Goal: Information Seeking & Learning: Learn about a topic

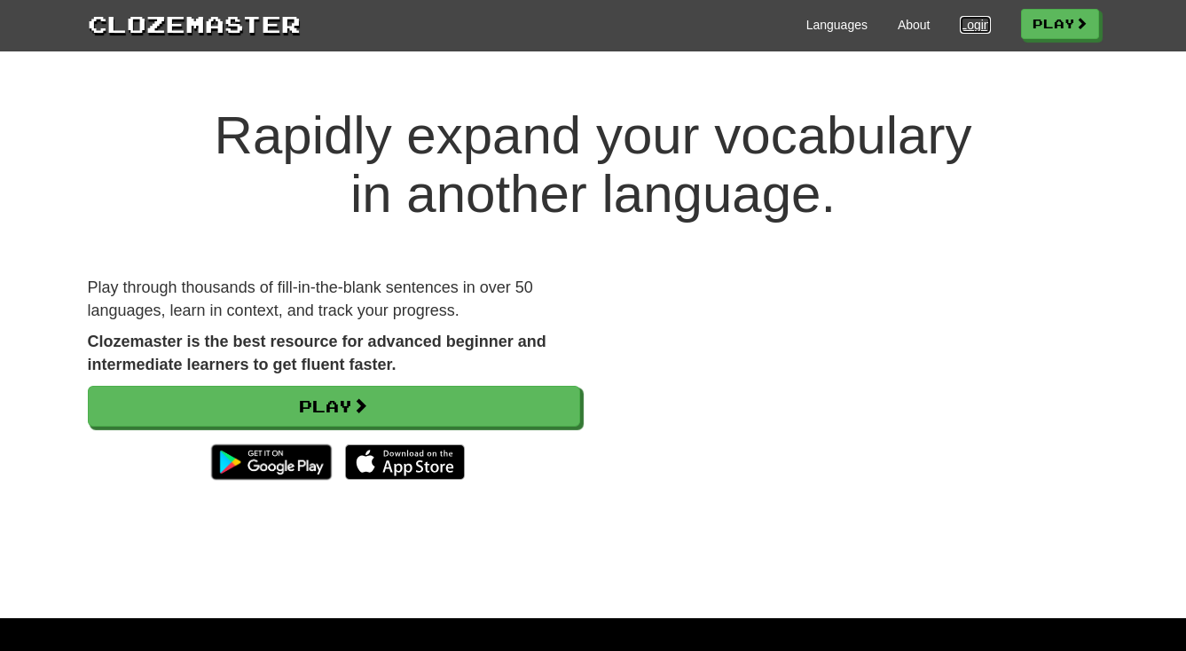
click at [965, 24] on link "Login" at bounding box center [975, 25] width 30 height 18
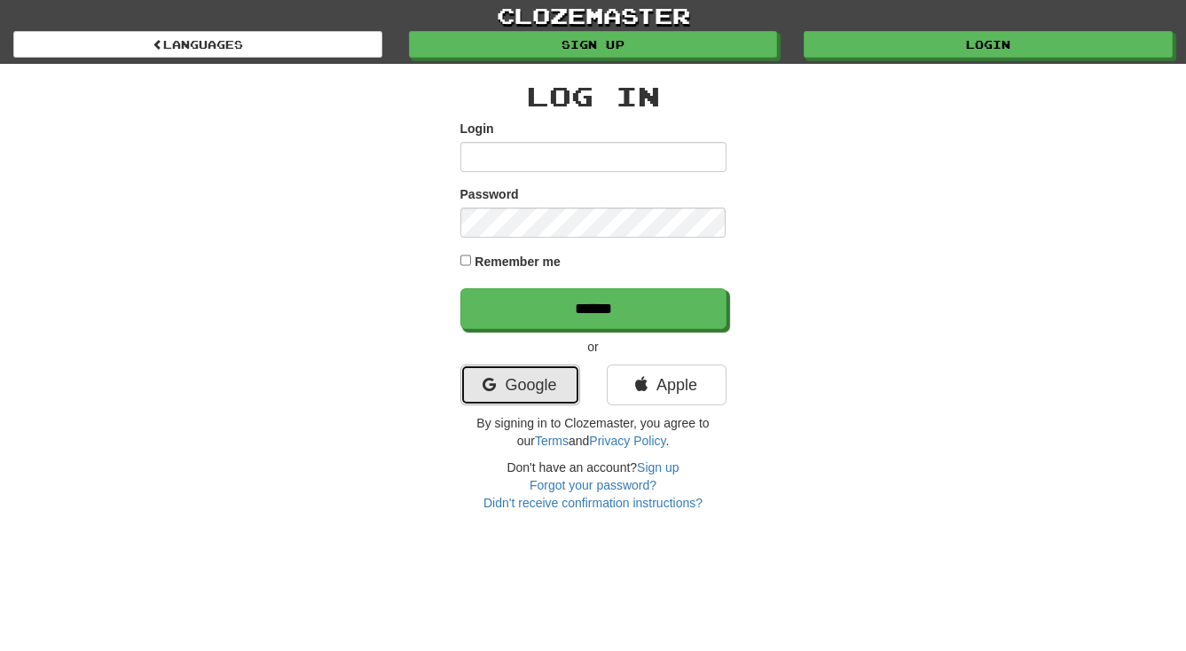
click at [527, 386] on link "Google" at bounding box center [520, 385] width 120 height 41
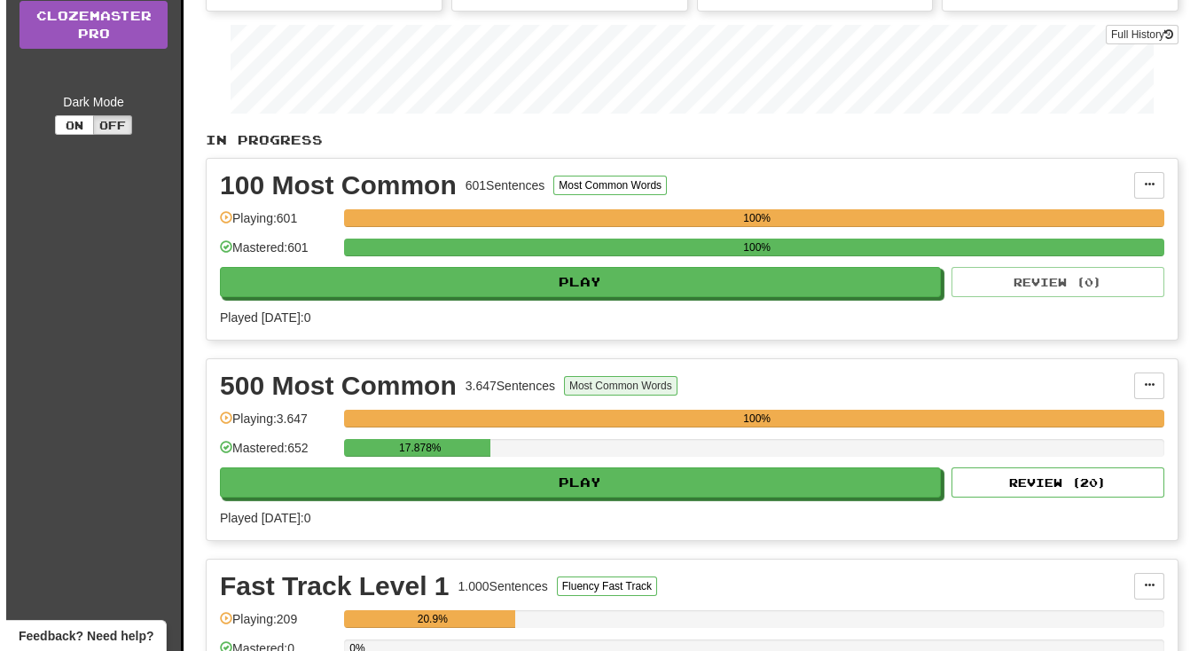
scroll to position [322, 0]
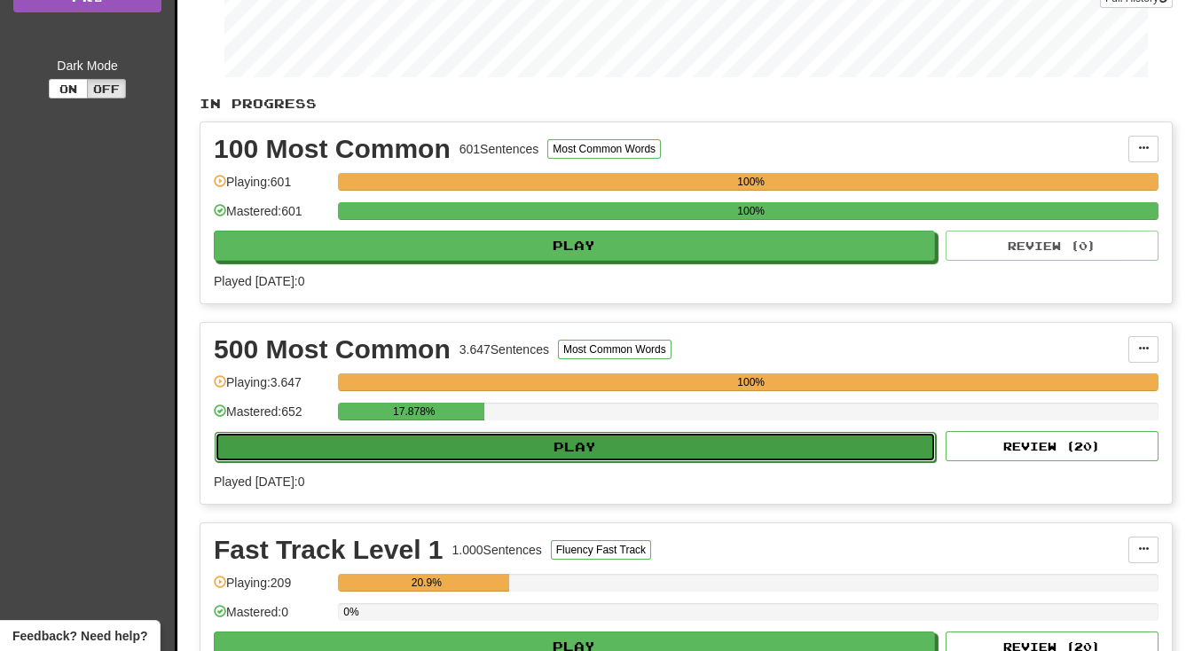
click at [566, 436] on button "Play" at bounding box center [575, 447] width 721 height 30
select select "**"
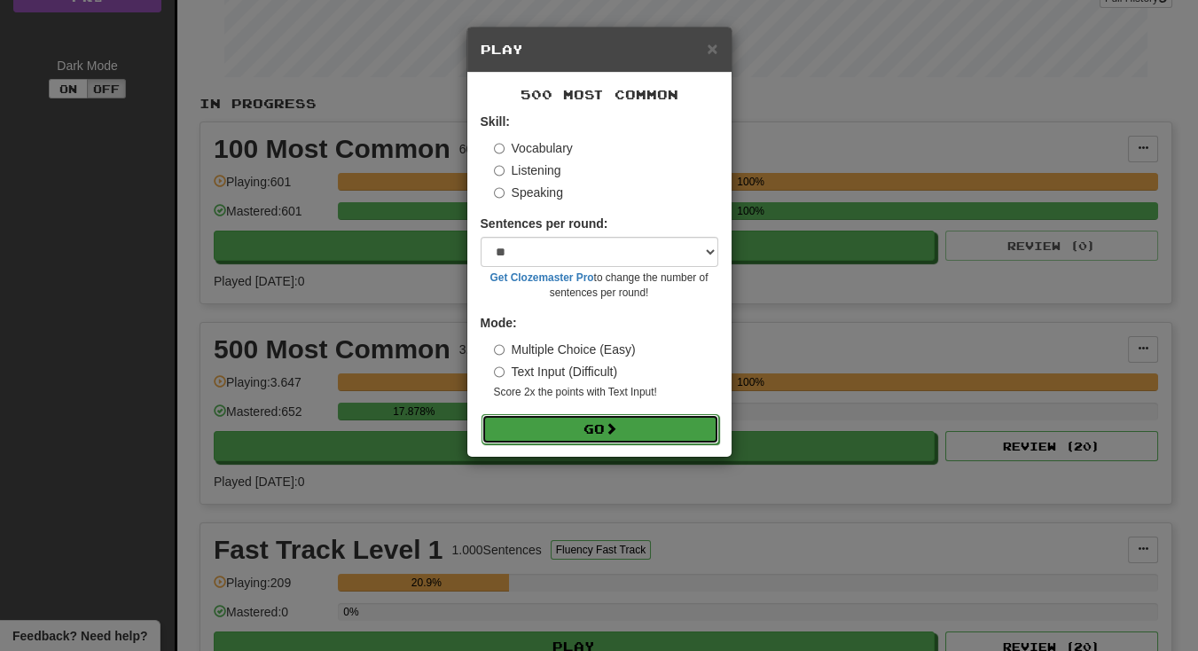
click at [589, 422] on button "Go" at bounding box center [601, 429] width 238 height 30
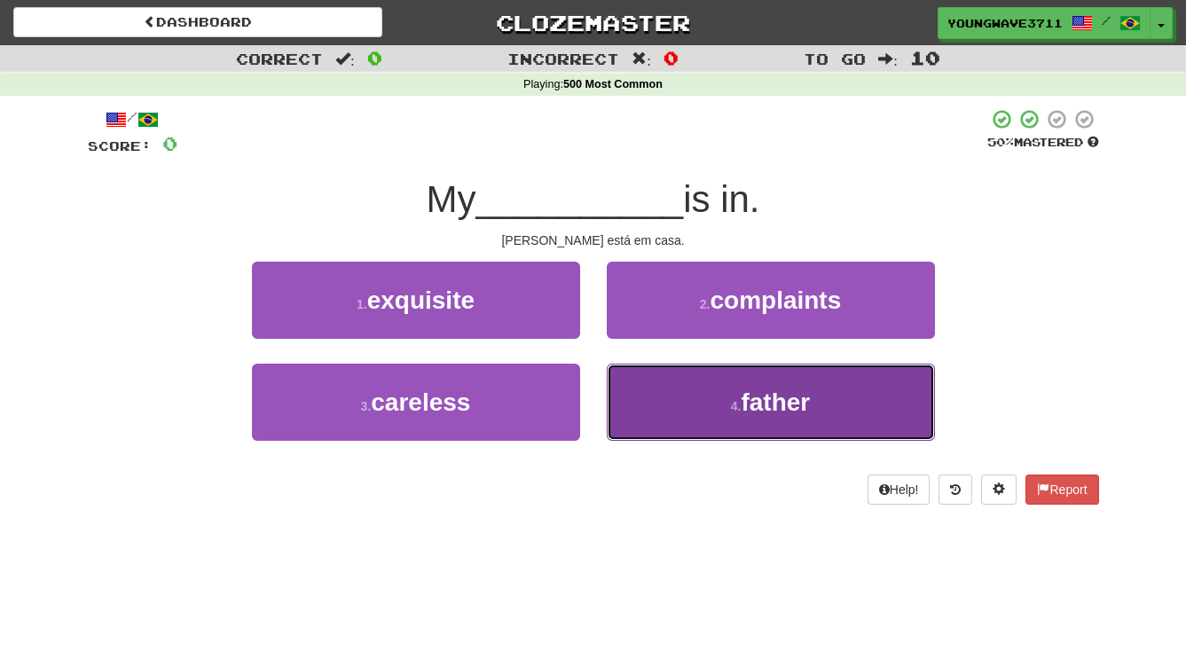
click at [635, 397] on button "4 . father" at bounding box center [771, 402] width 328 height 77
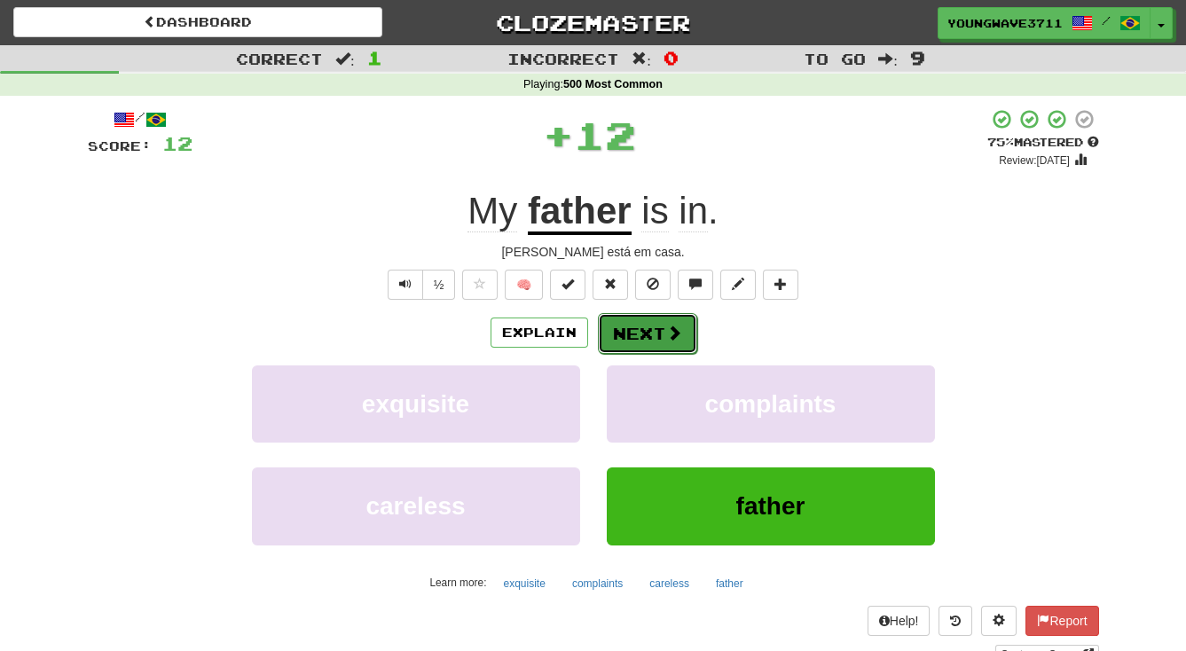
click at [636, 327] on button "Next" at bounding box center [647, 333] width 99 height 41
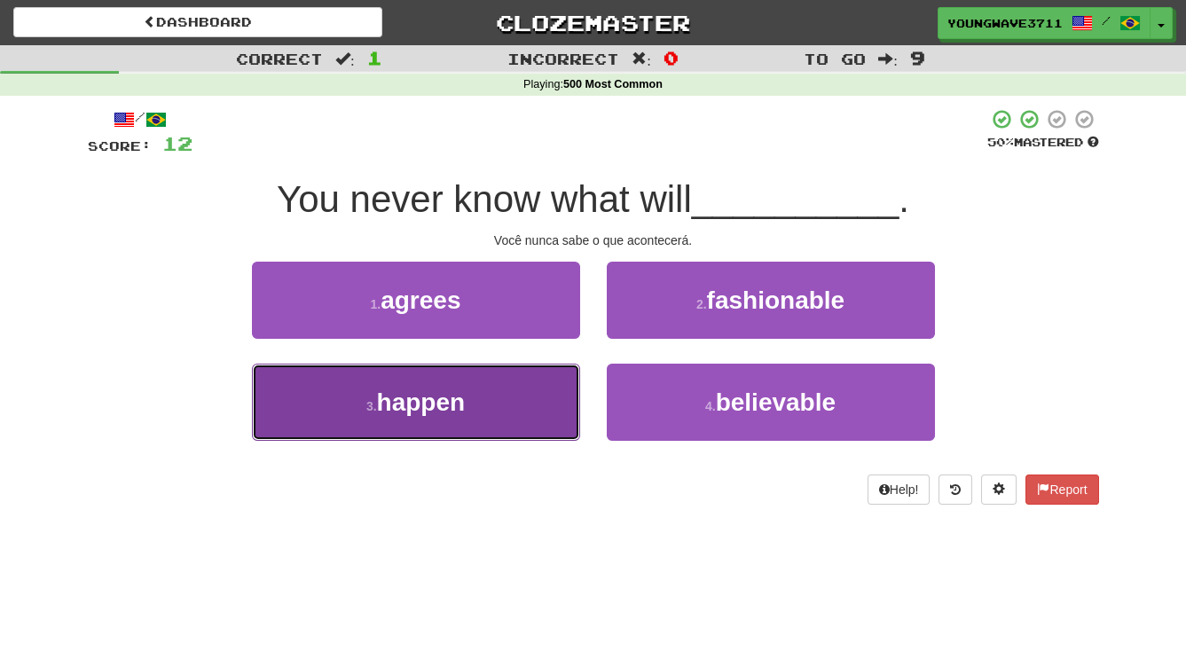
click at [528, 390] on button "3 . happen" at bounding box center [416, 402] width 328 height 77
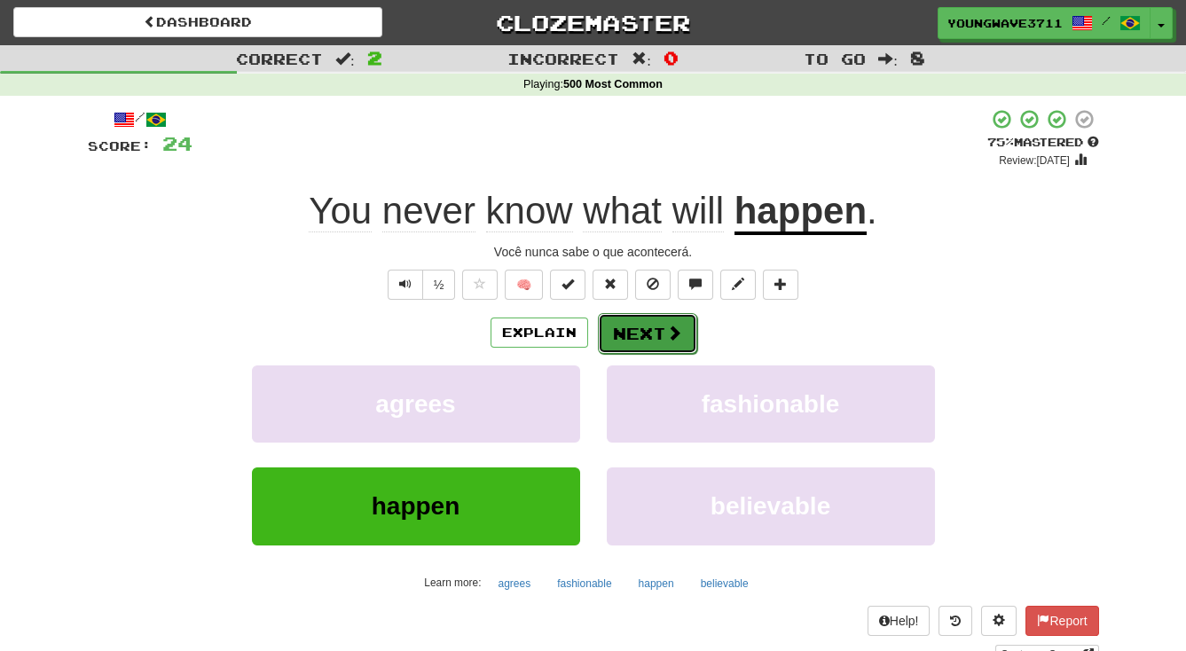
click at [638, 330] on button "Next" at bounding box center [647, 333] width 99 height 41
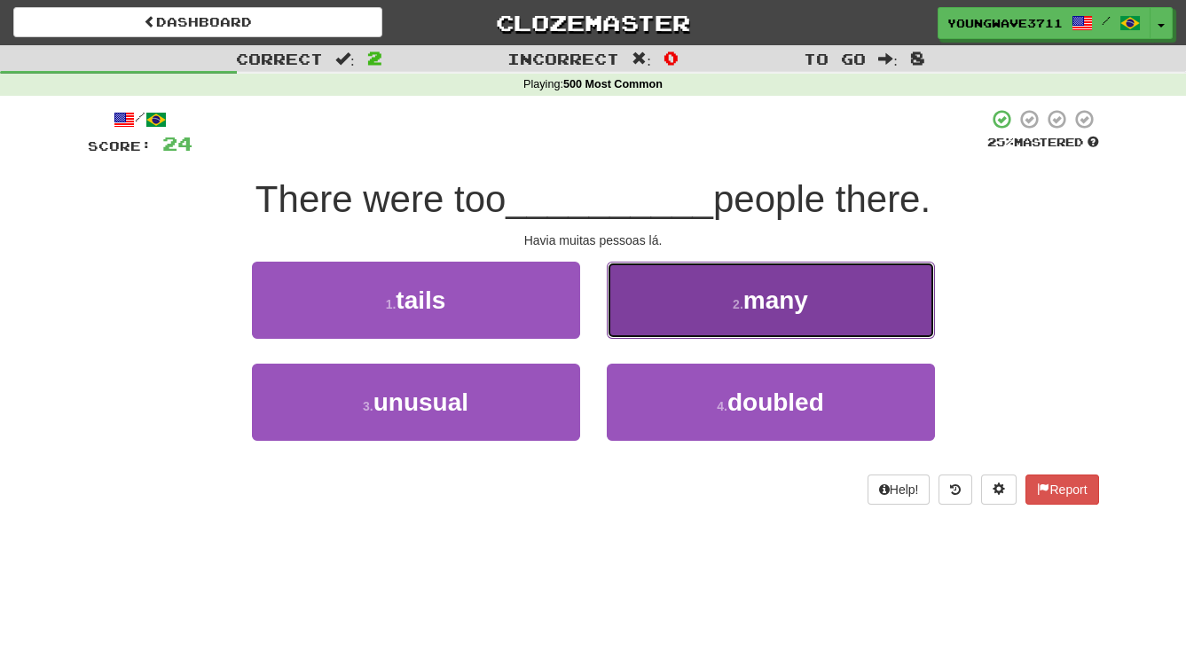
click at [685, 300] on button "2 . many" at bounding box center [771, 300] width 328 height 77
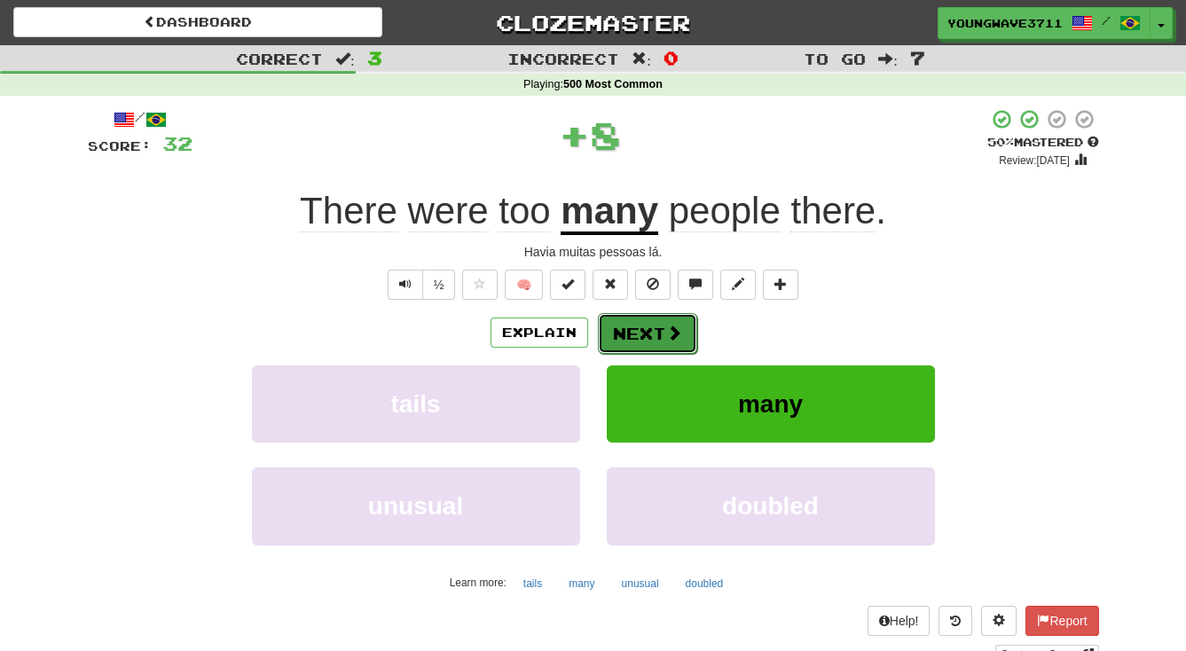
click at [640, 327] on button "Next" at bounding box center [647, 333] width 99 height 41
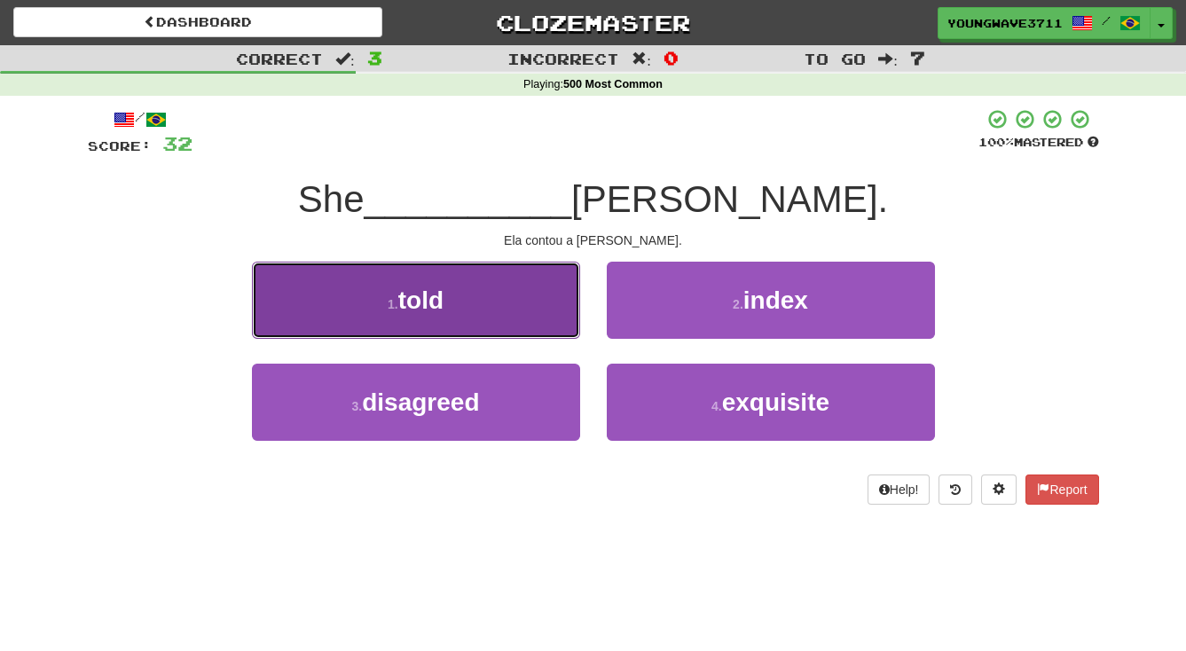
click at [503, 310] on button "1 . told" at bounding box center [416, 300] width 328 height 77
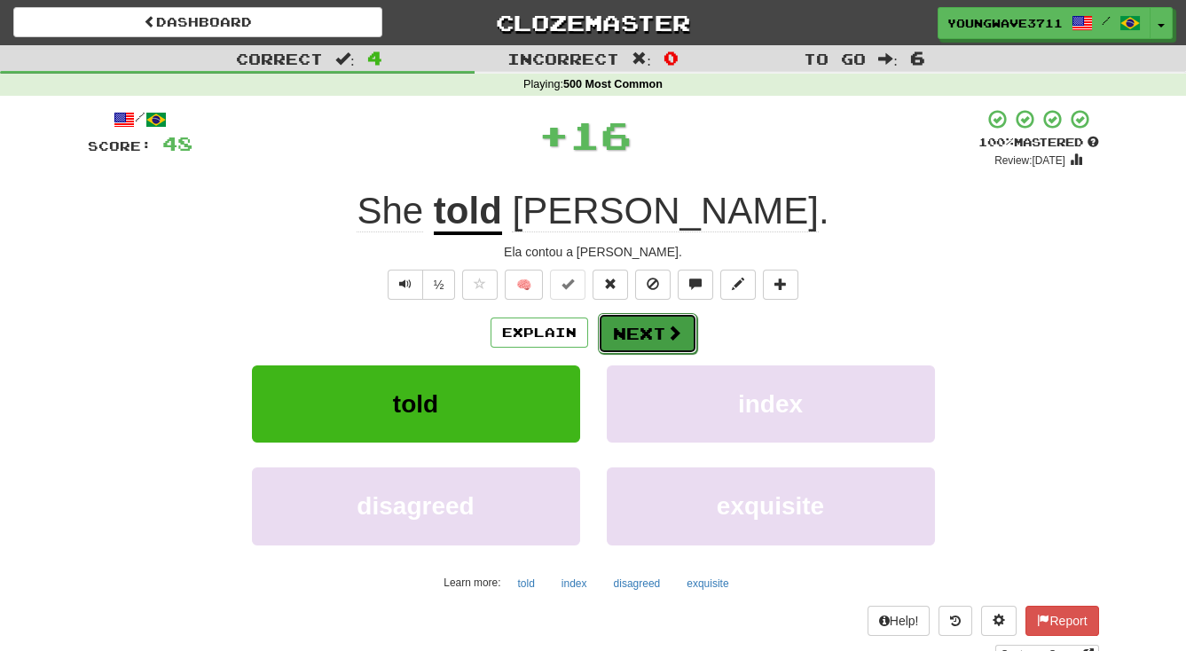
click at [624, 333] on button "Next" at bounding box center [647, 333] width 99 height 41
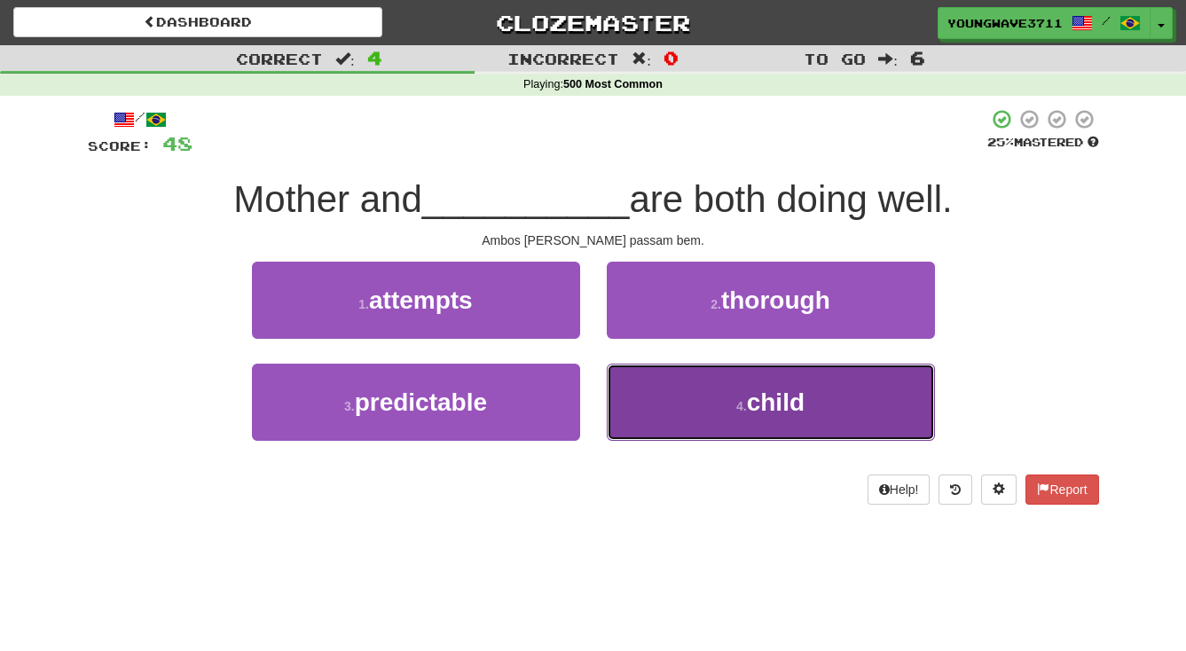
click at [689, 402] on button "4 . child" at bounding box center [771, 402] width 328 height 77
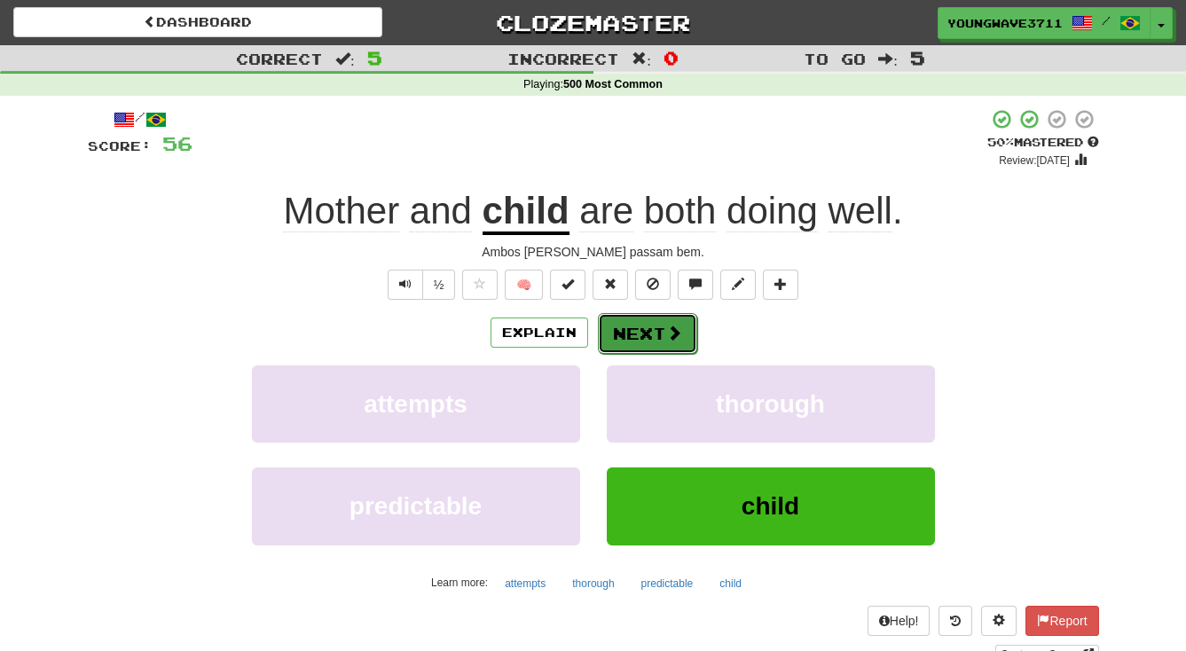
click at [640, 334] on button "Next" at bounding box center [647, 333] width 99 height 41
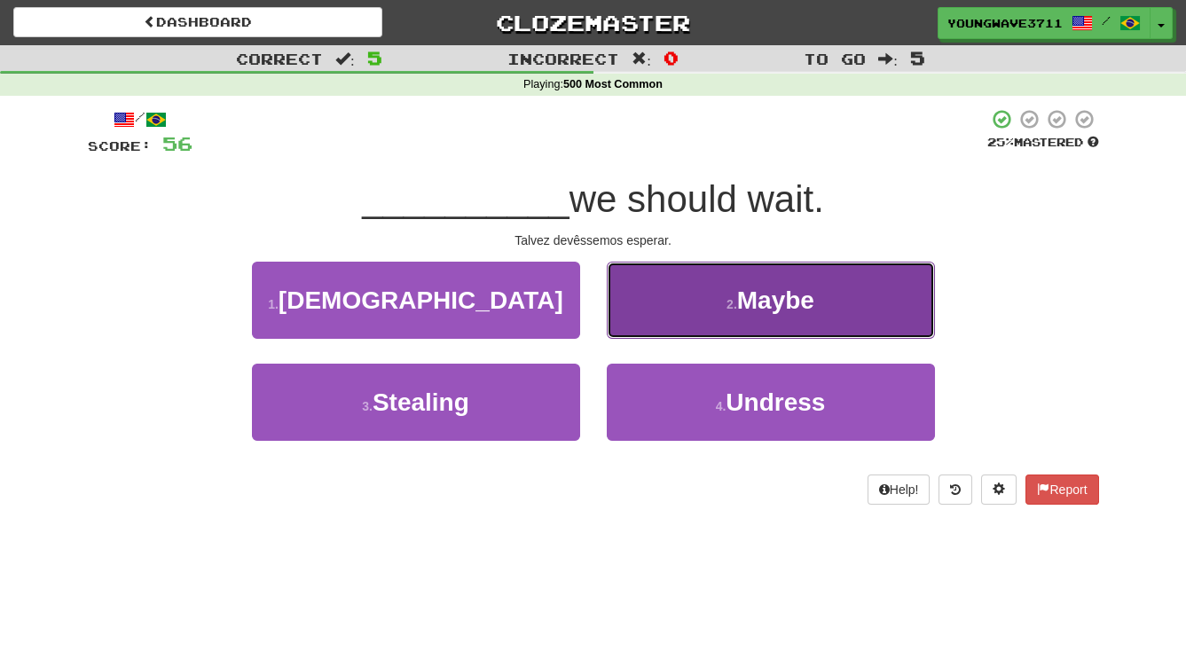
click at [687, 309] on button "2 . Maybe" at bounding box center [771, 300] width 328 height 77
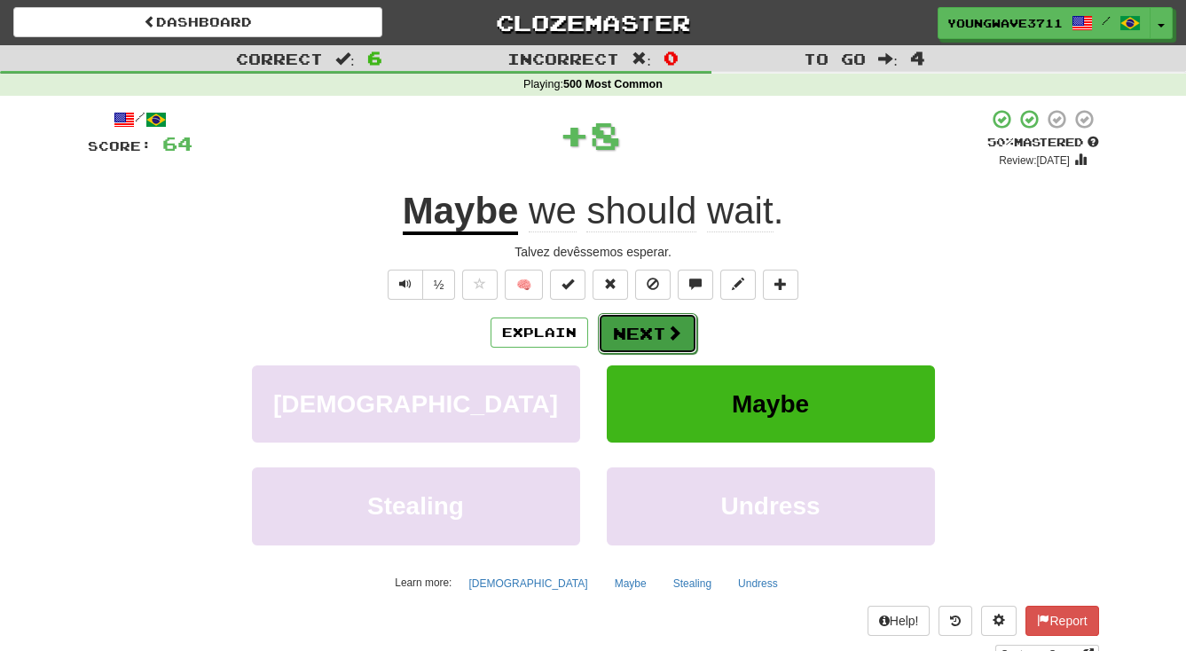
click at [648, 329] on button "Next" at bounding box center [647, 333] width 99 height 41
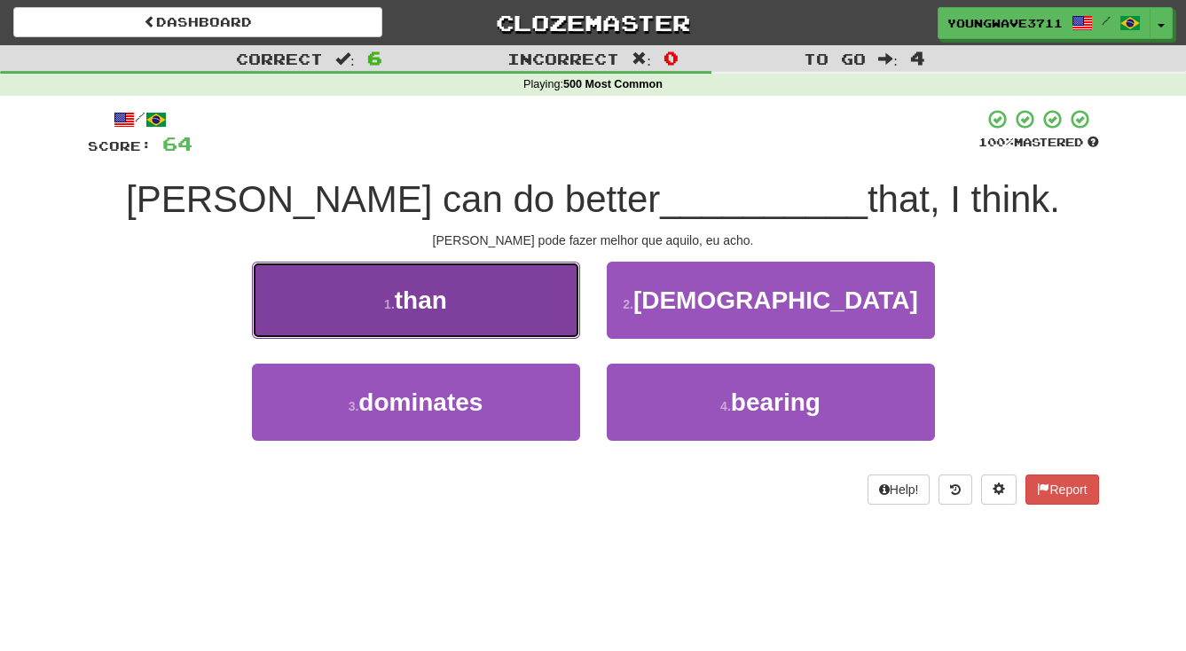
click at [521, 306] on button "1 . than" at bounding box center [416, 300] width 328 height 77
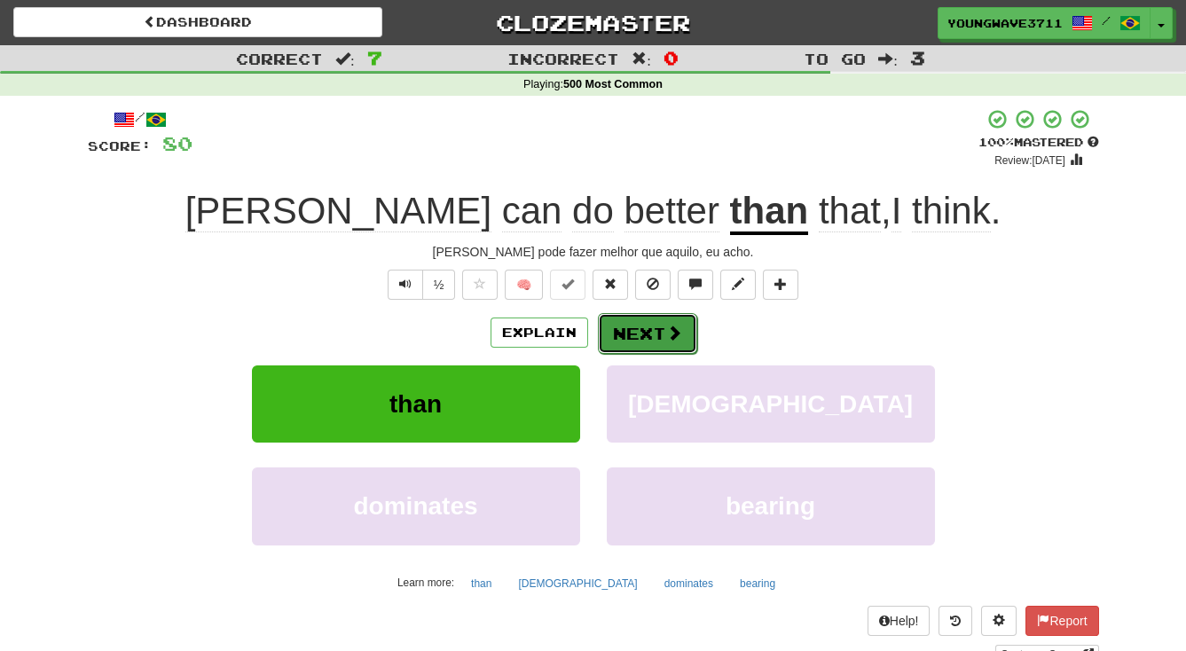
click at [642, 333] on button "Next" at bounding box center [647, 333] width 99 height 41
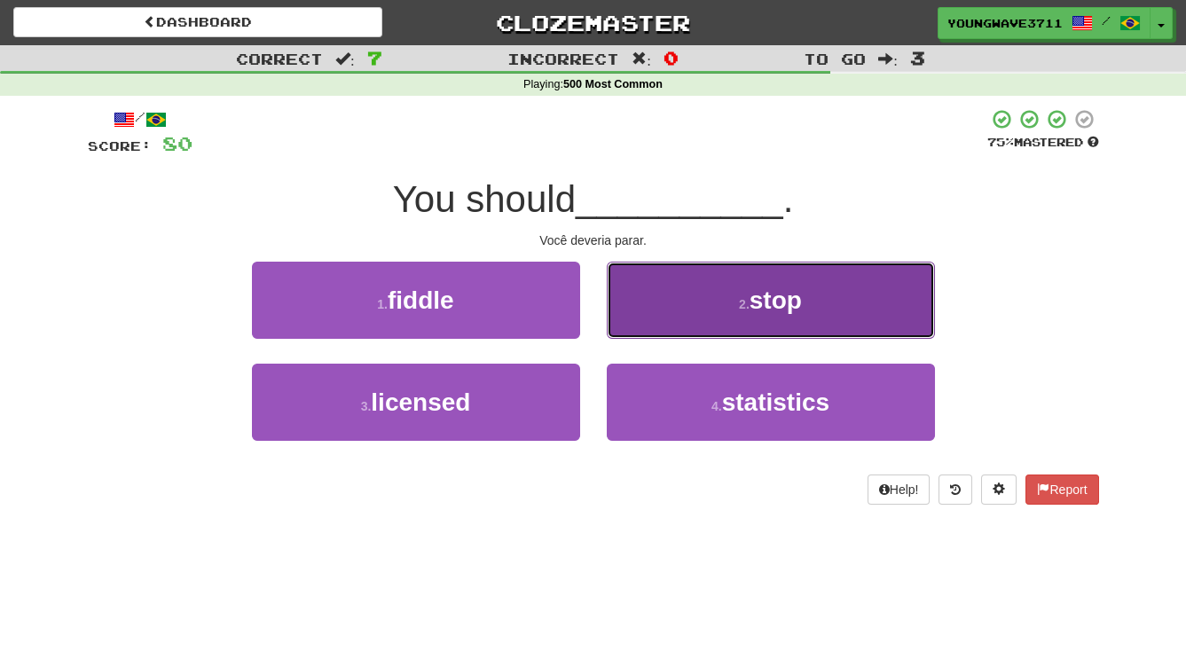
click at [663, 307] on button "2 . stop" at bounding box center [771, 300] width 328 height 77
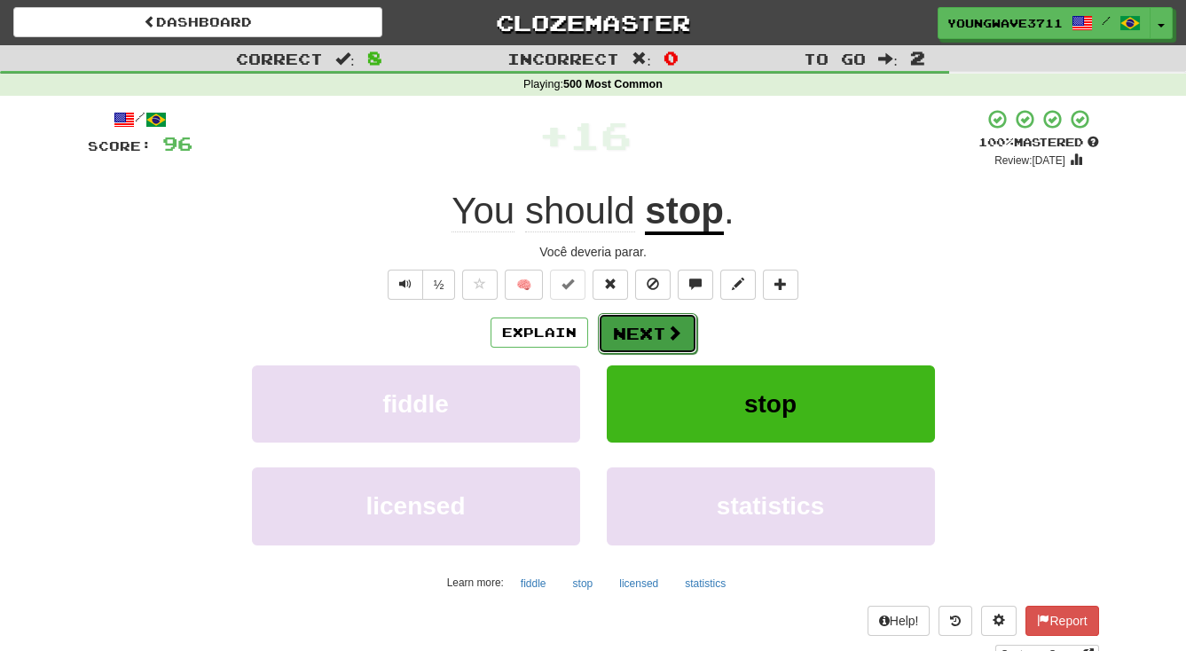
click at [628, 328] on button "Next" at bounding box center [647, 333] width 99 height 41
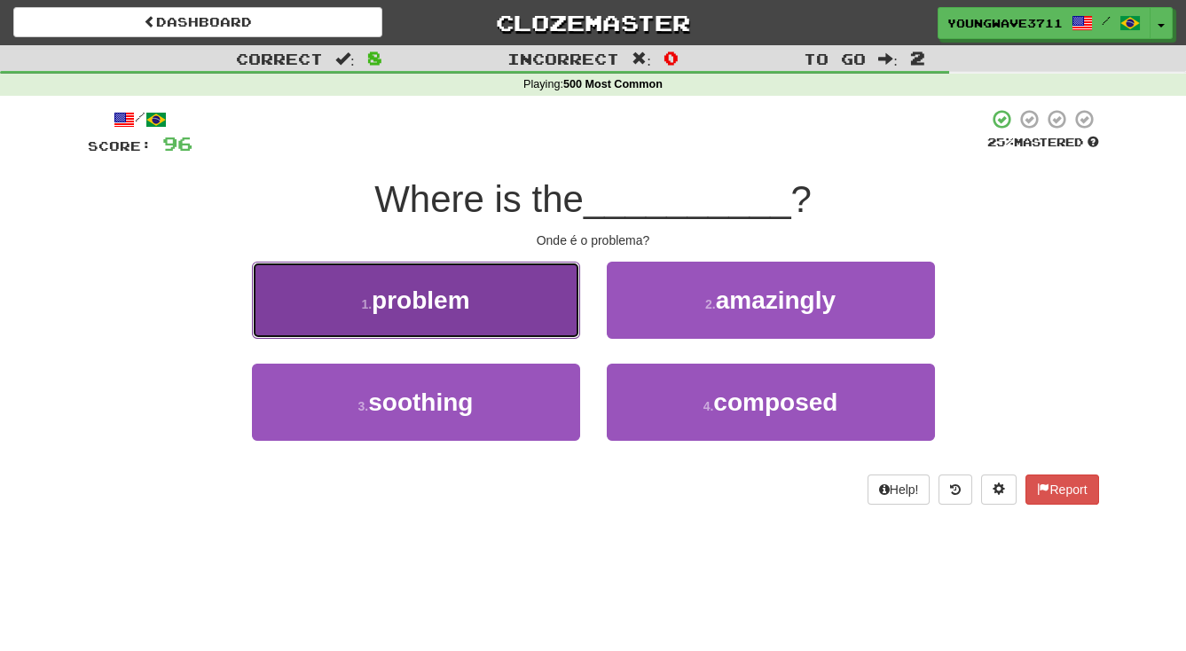
click at [505, 295] on button "1 . problem" at bounding box center [416, 300] width 328 height 77
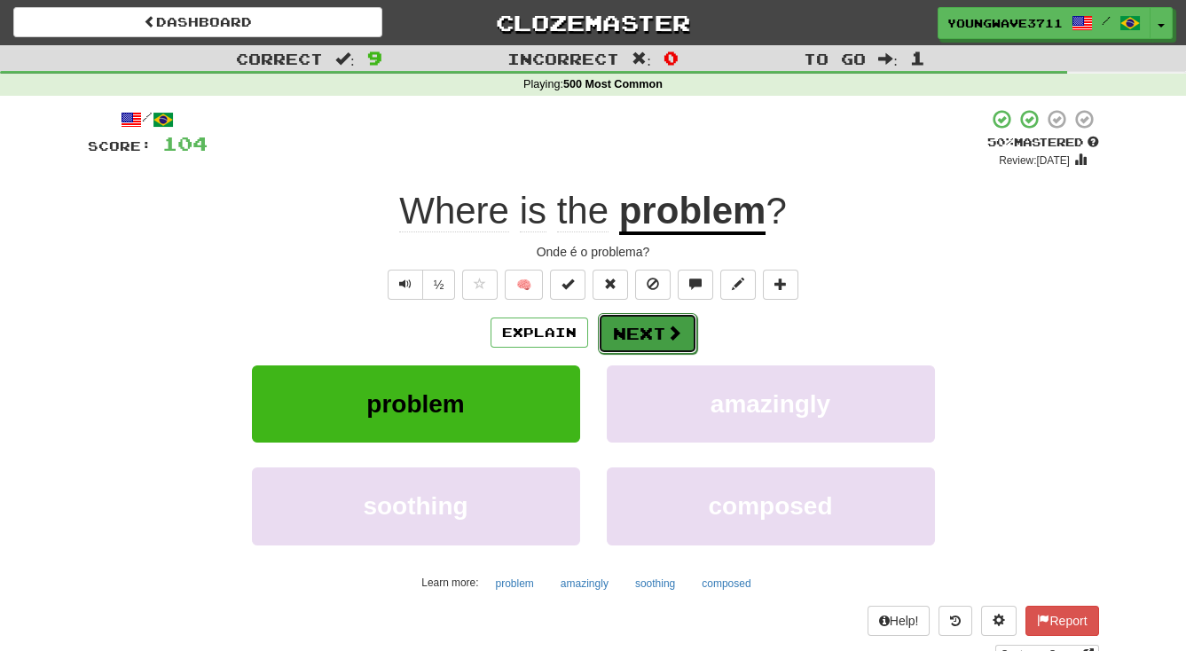
click at [640, 333] on button "Next" at bounding box center [647, 333] width 99 height 41
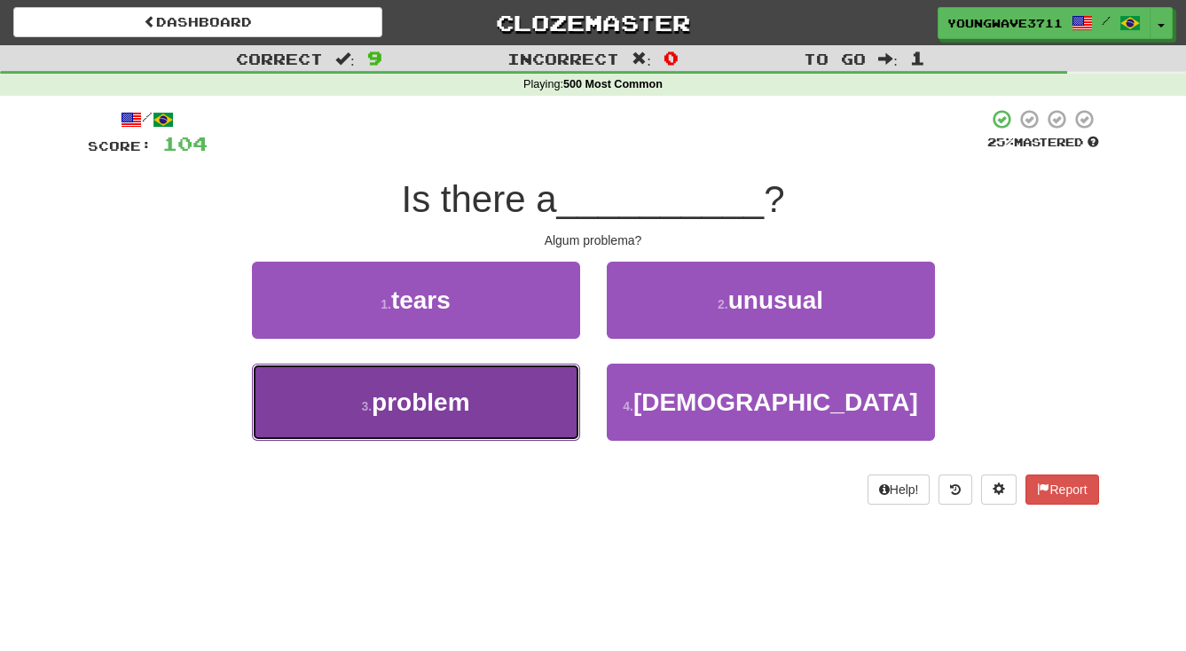
click at [524, 398] on button "3 . problem" at bounding box center [416, 402] width 328 height 77
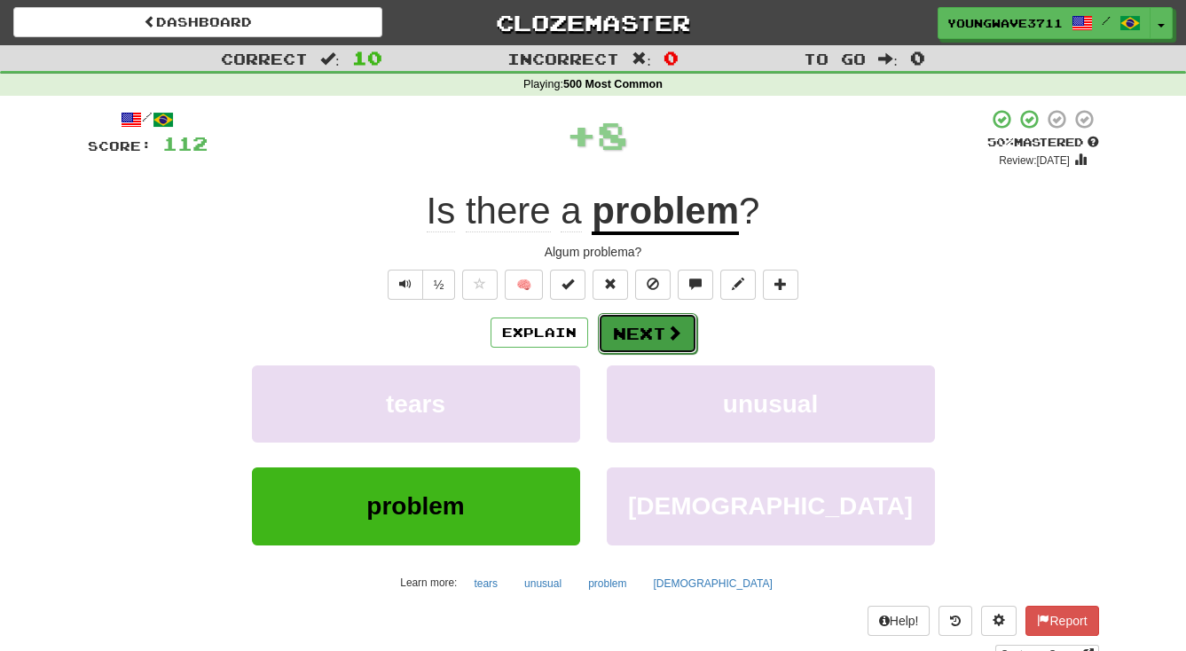
click at [650, 335] on button "Next" at bounding box center [647, 333] width 99 height 41
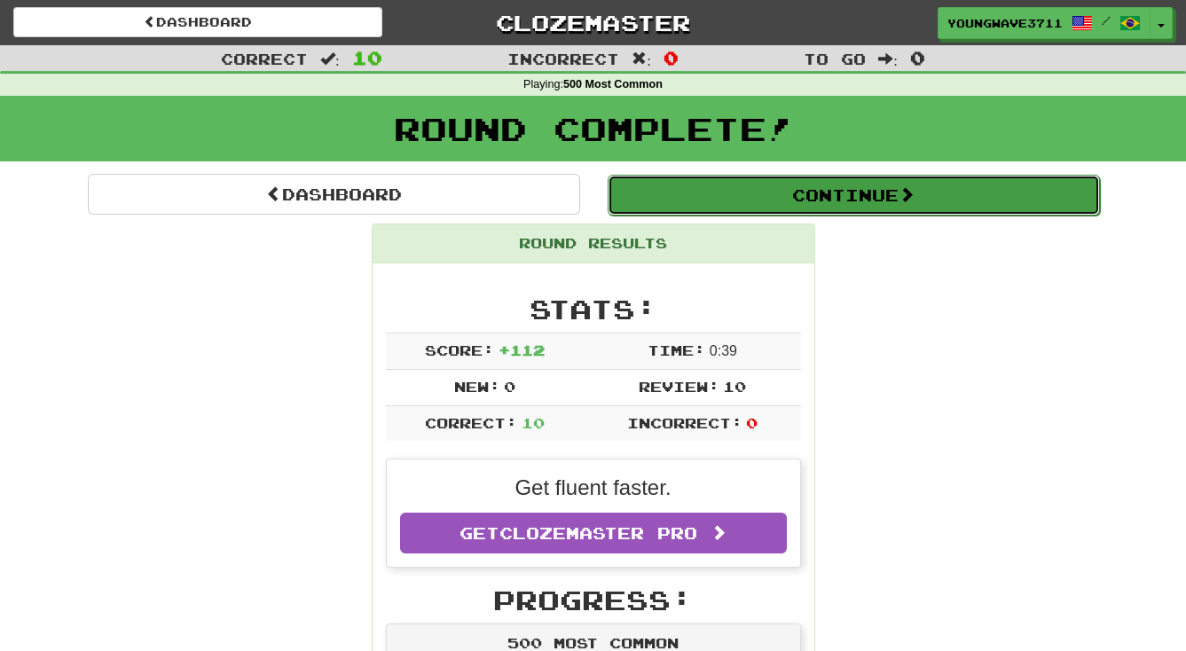
click at [832, 199] on button "Continue" at bounding box center [854, 195] width 492 height 41
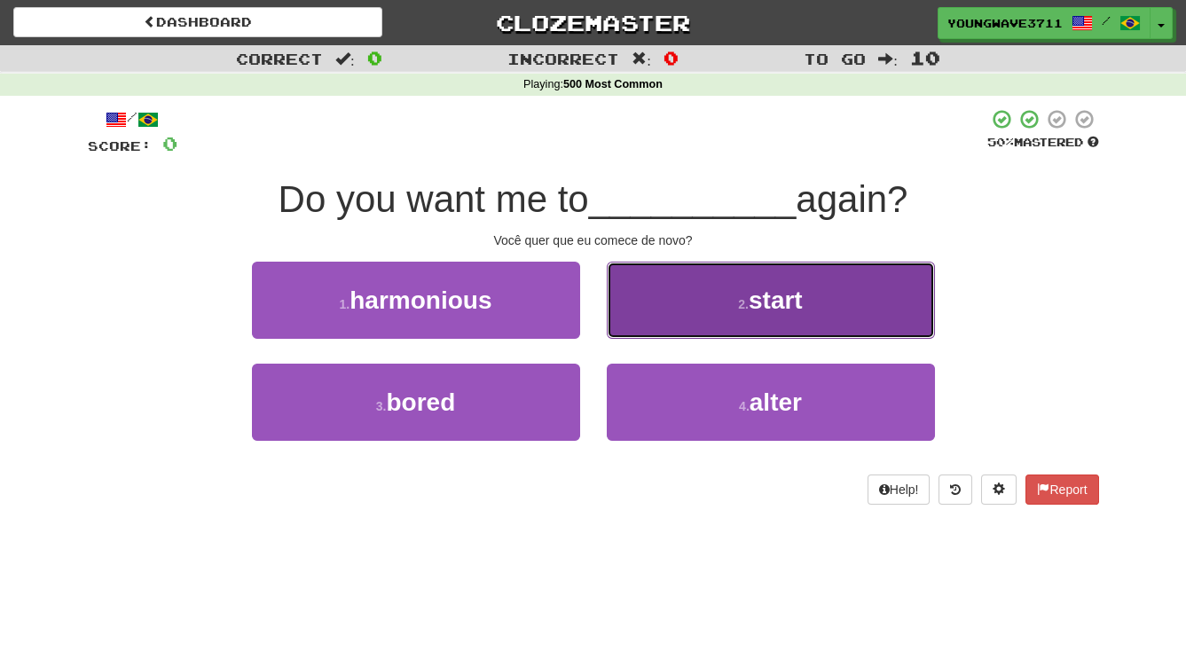
click at [713, 309] on button "2 . start" at bounding box center [771, 300] width 328 height 77
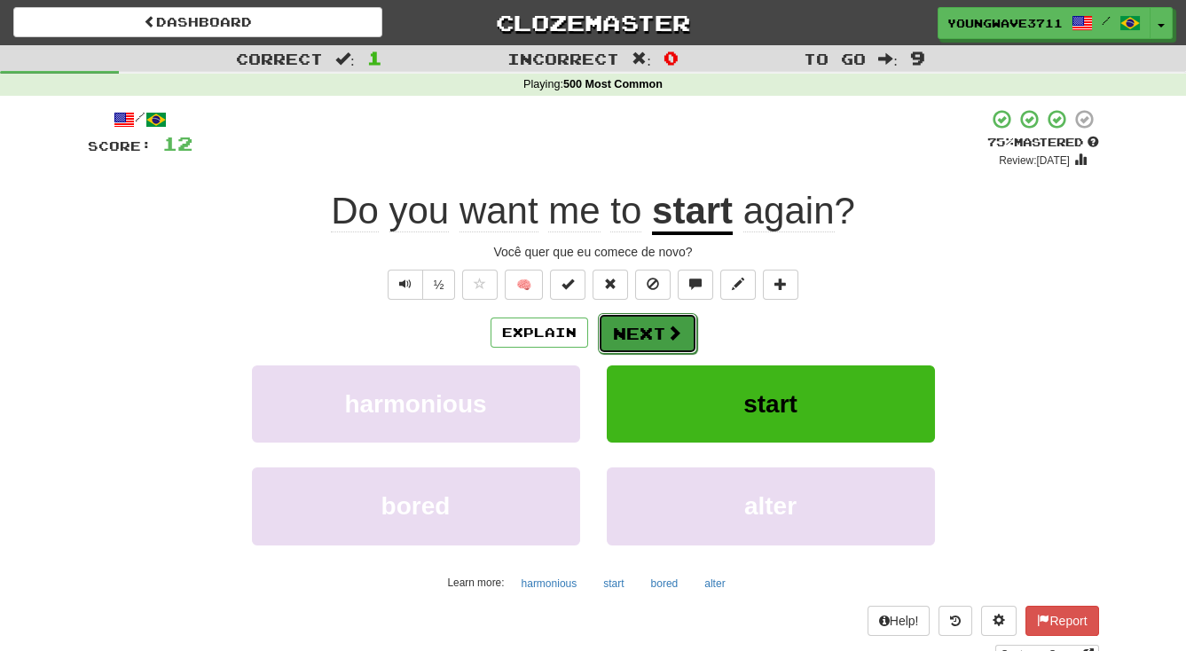
click at [635, 340] on button "Next" at bounding box center [647, 333] width 99 height 41
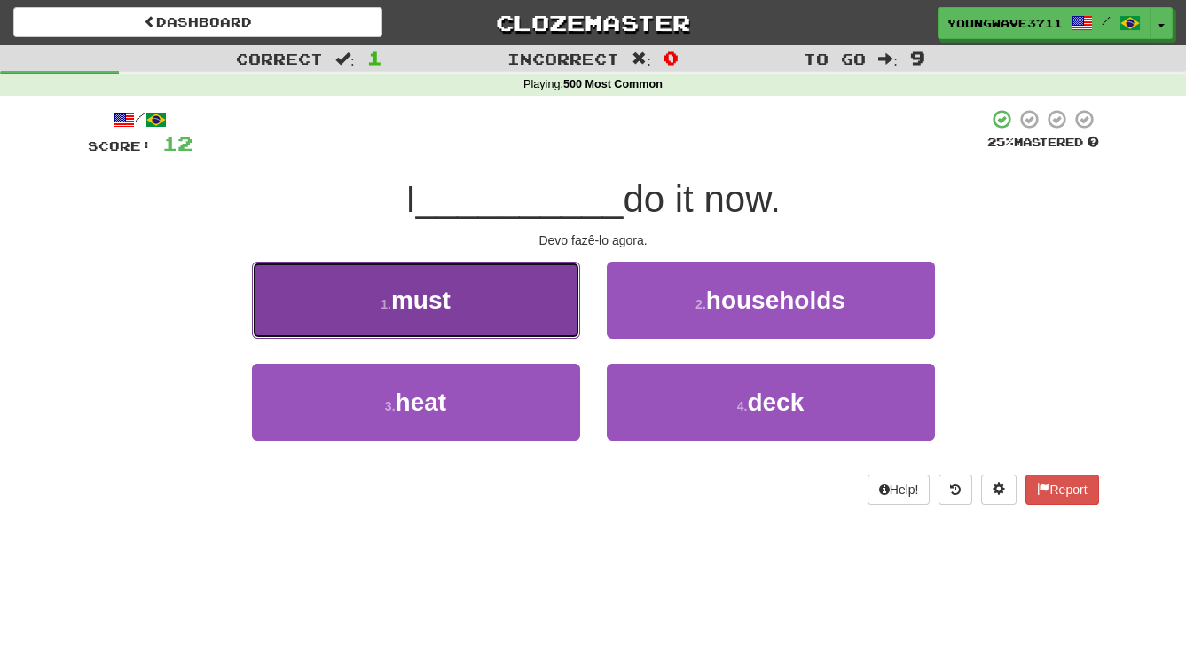
click at [429, 304] on span "must" at bounding box center [420, 300] width 59 height 27
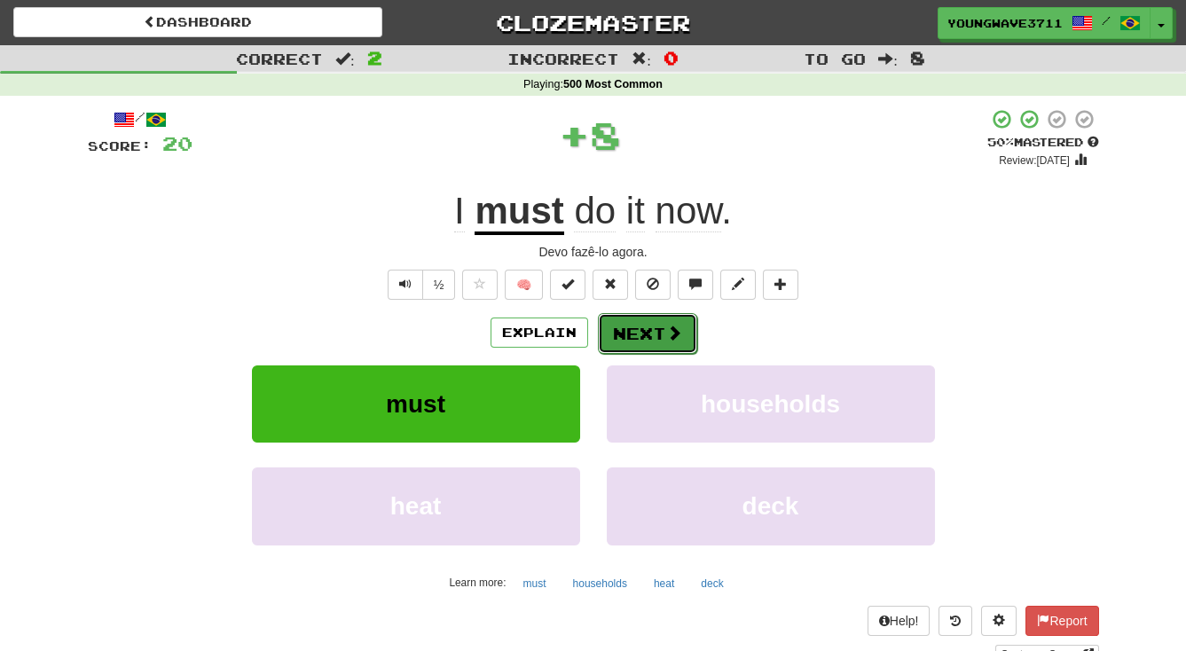
click at [637, 334] on button "Next" at bounding box center [647, 333] width 99 height 41
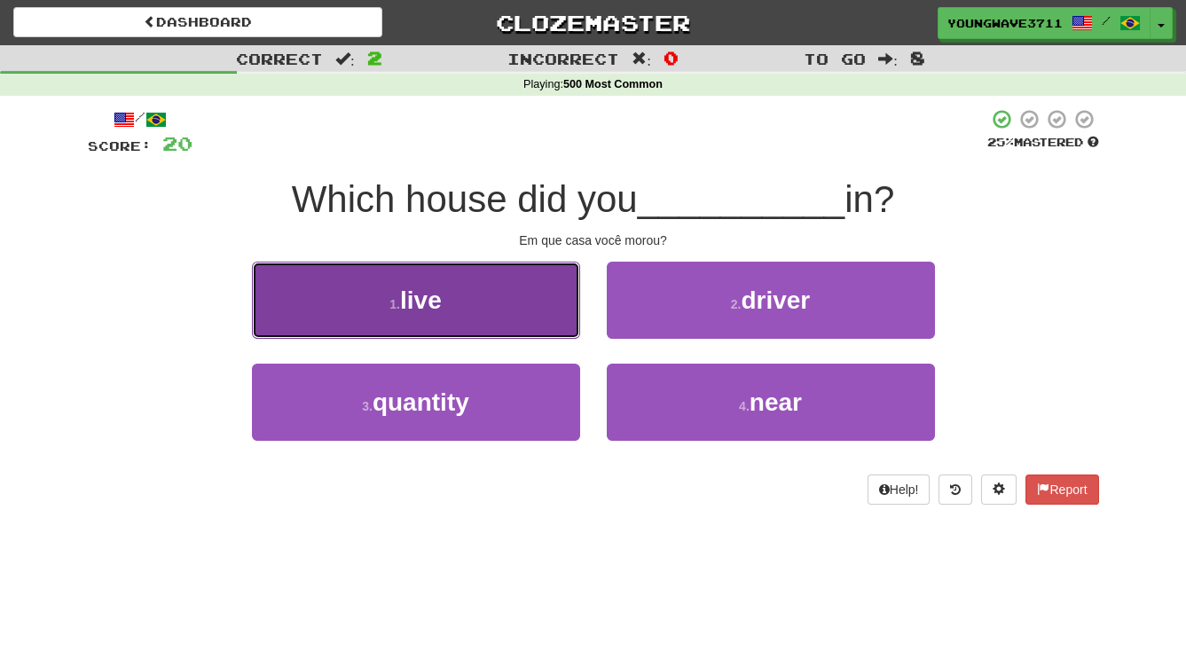
click at [523, 305] on button "1 . live" at bounding box center [416, 300] width 328 height 77
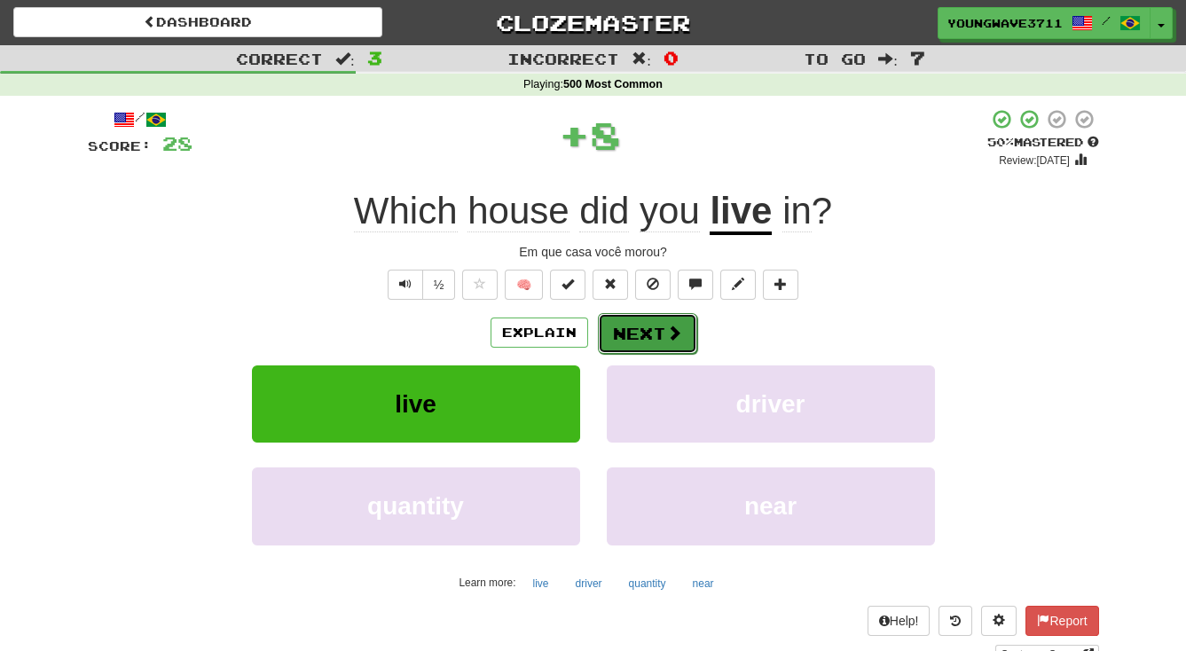
click at [649, 330] on button "Next" at bounding box center [647, 333] width 99 height 41
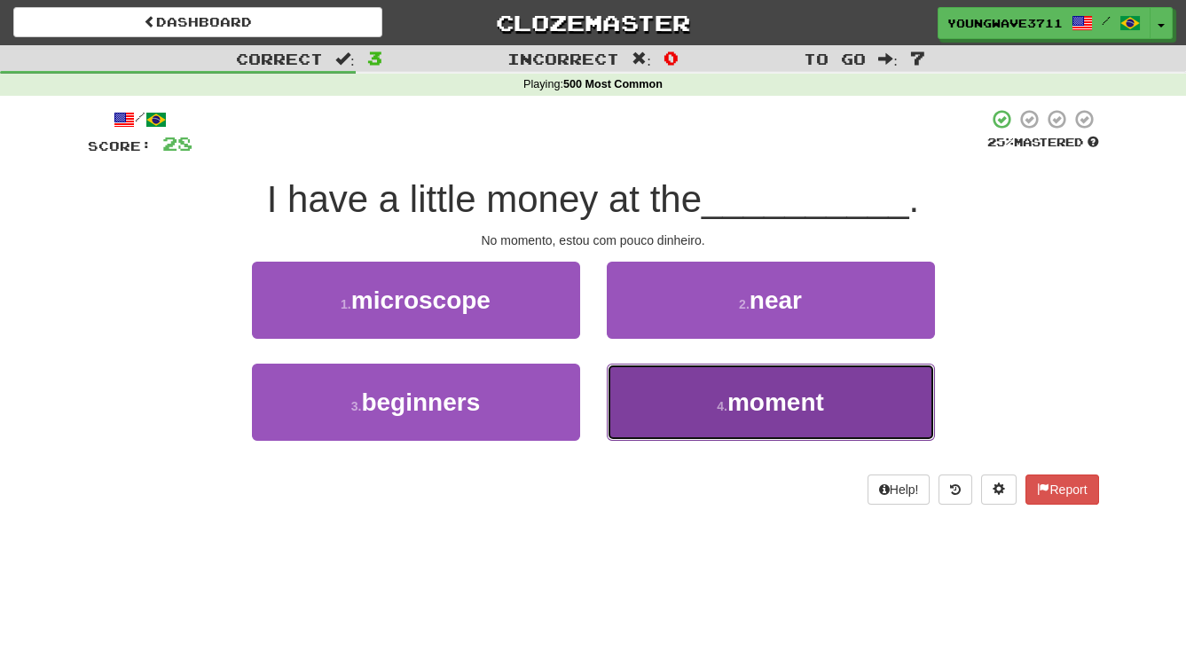
click at [685, 407] on button "4 . moment" at bounding box center [771, 402] width 328 height 77
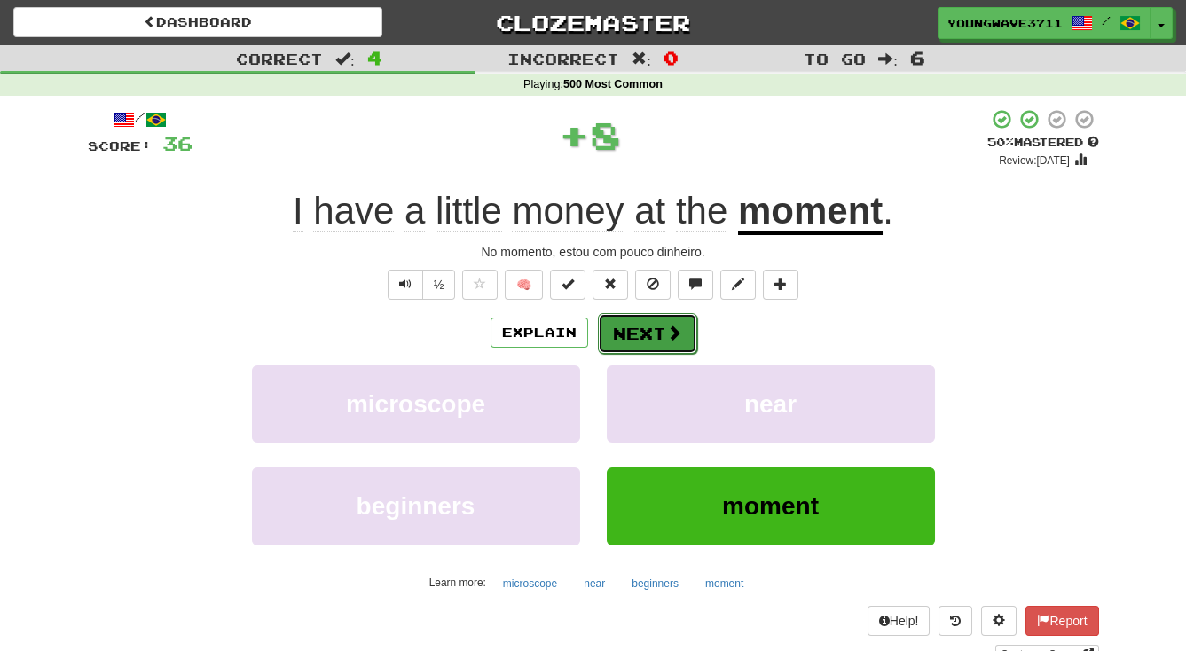
click at [640, 335] on button "Next" at bounding box center [647, 333] width 99 height 41
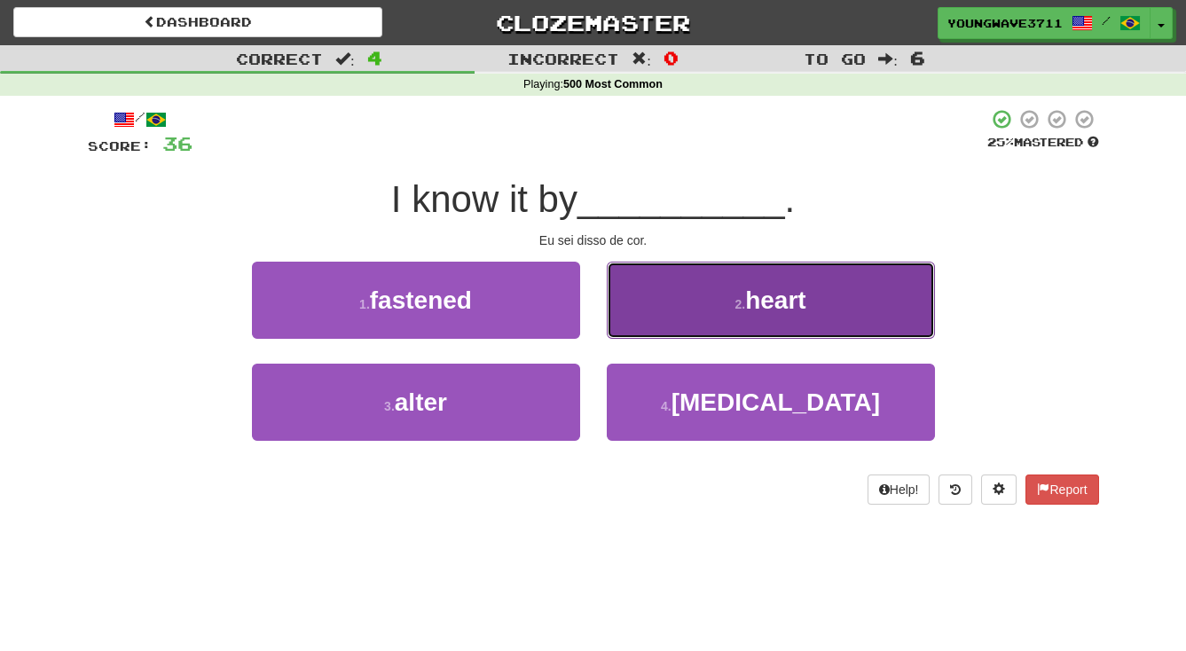
click at [662, 290] on button "2 . heart" at bounding box center [771, 300] width 328 height 77
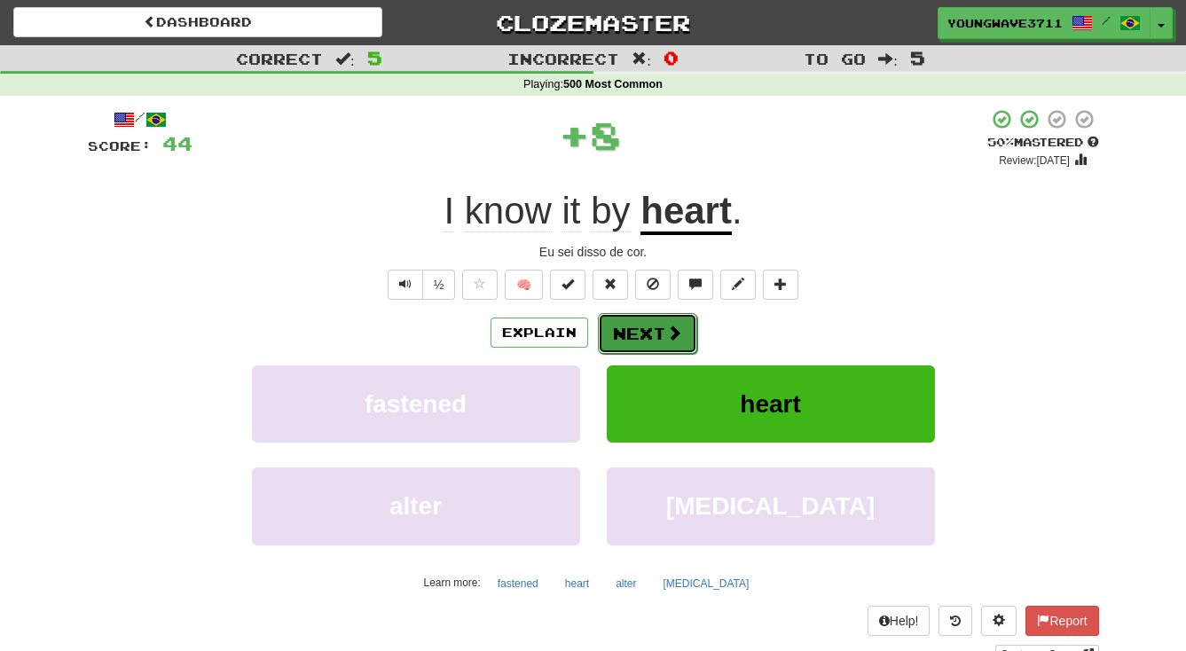
click at [647, 328] on button "Next" at bounding box center [647, 333] width 99 height 41
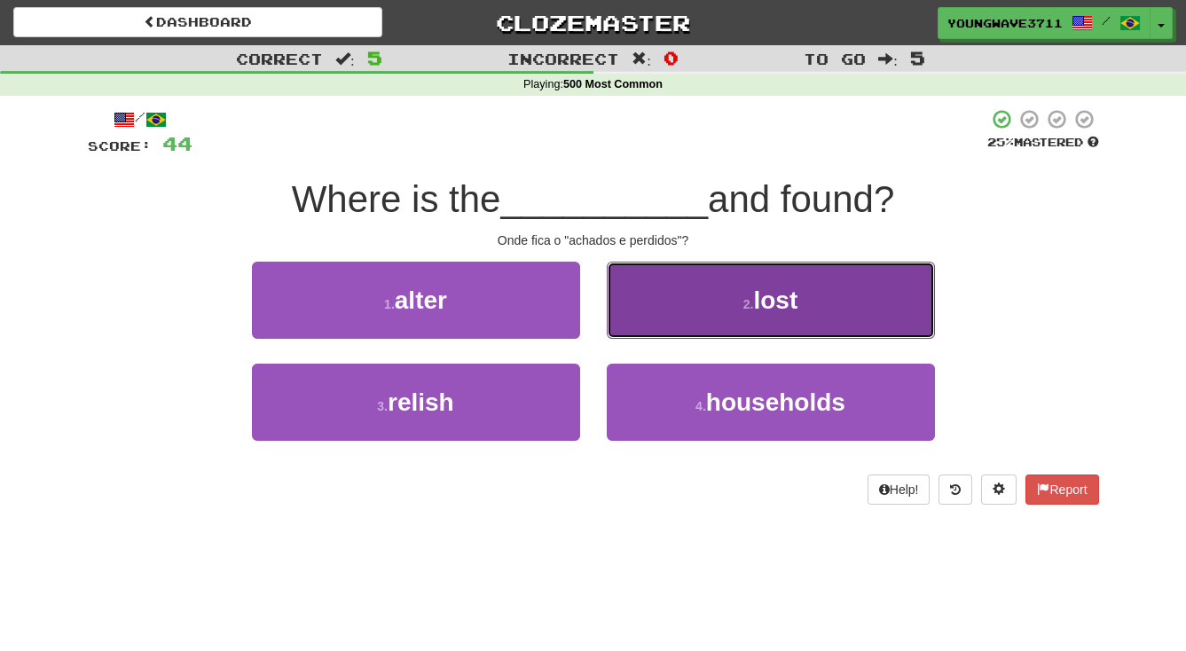
click at [671, 303] on button "2 . lost" at bounding box center [771, 300] width 328 height 77
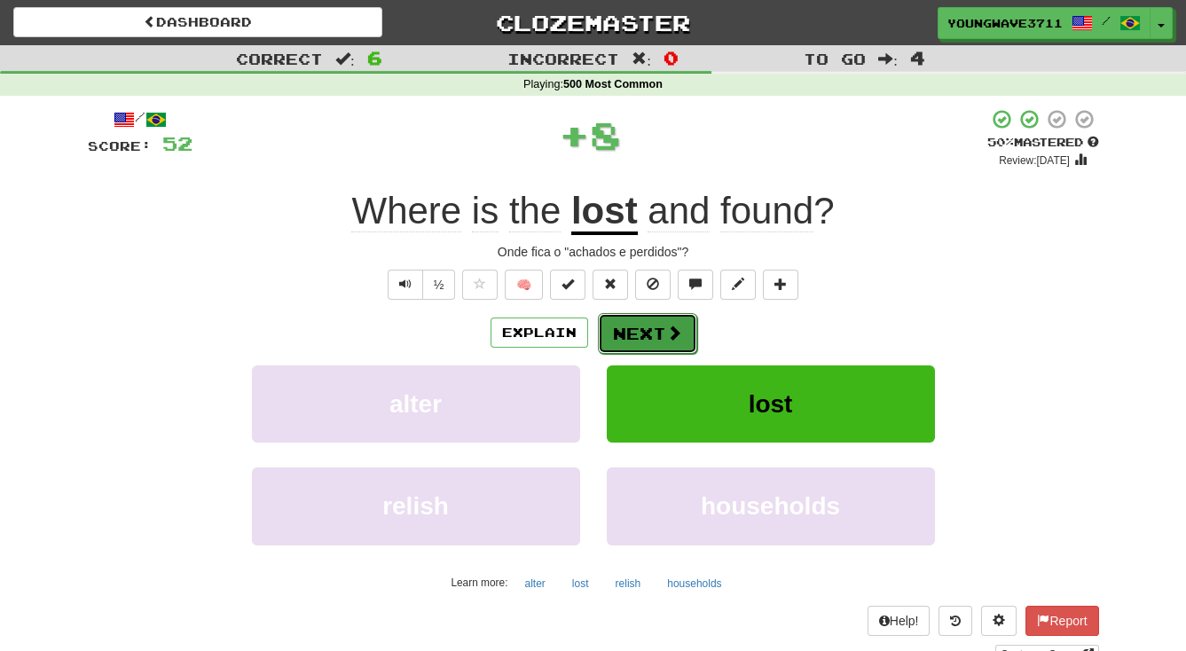
click at [648, 328] on button "Next" at bounding box center [647, 333] width 99 height 41
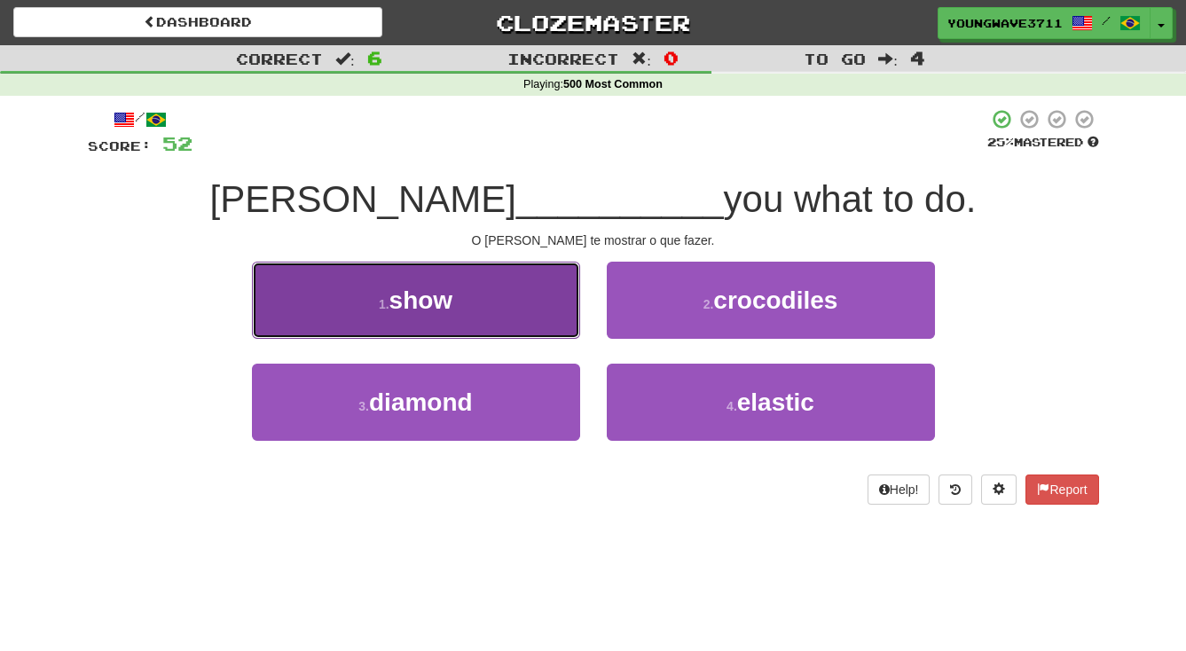
click at [531, 304] on button "1 . show" at bounding box center [416, 300] width 328 height 77
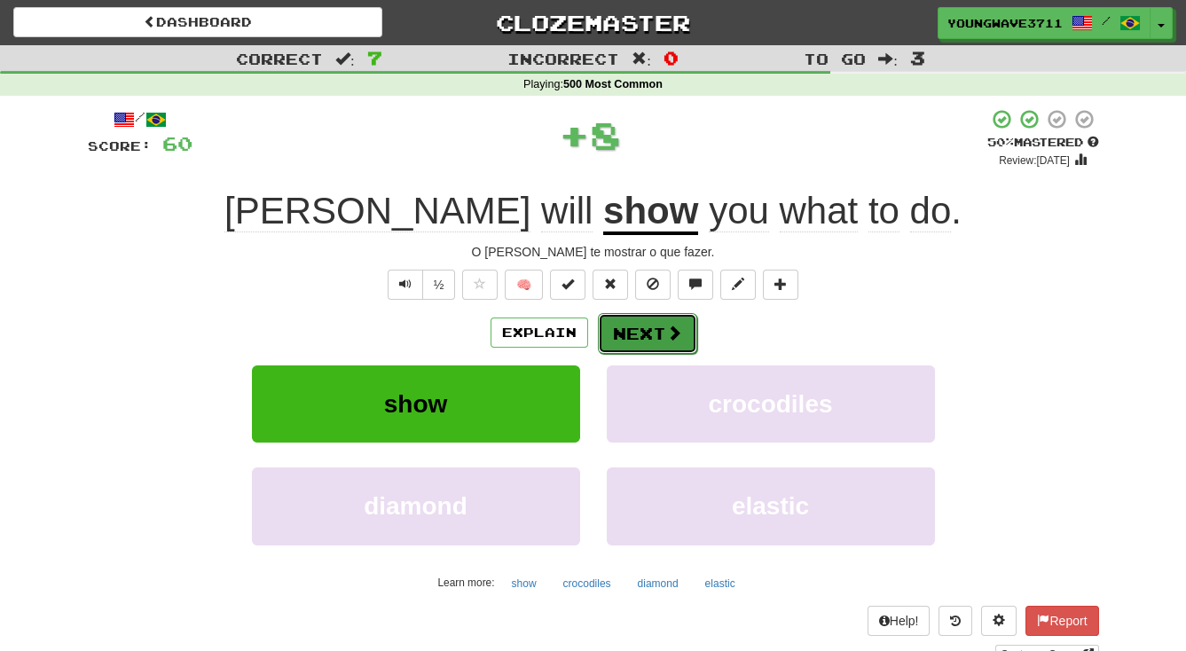
click at [656, 334] on button "Next" at bounding box center [647, 333] width 99 height 41
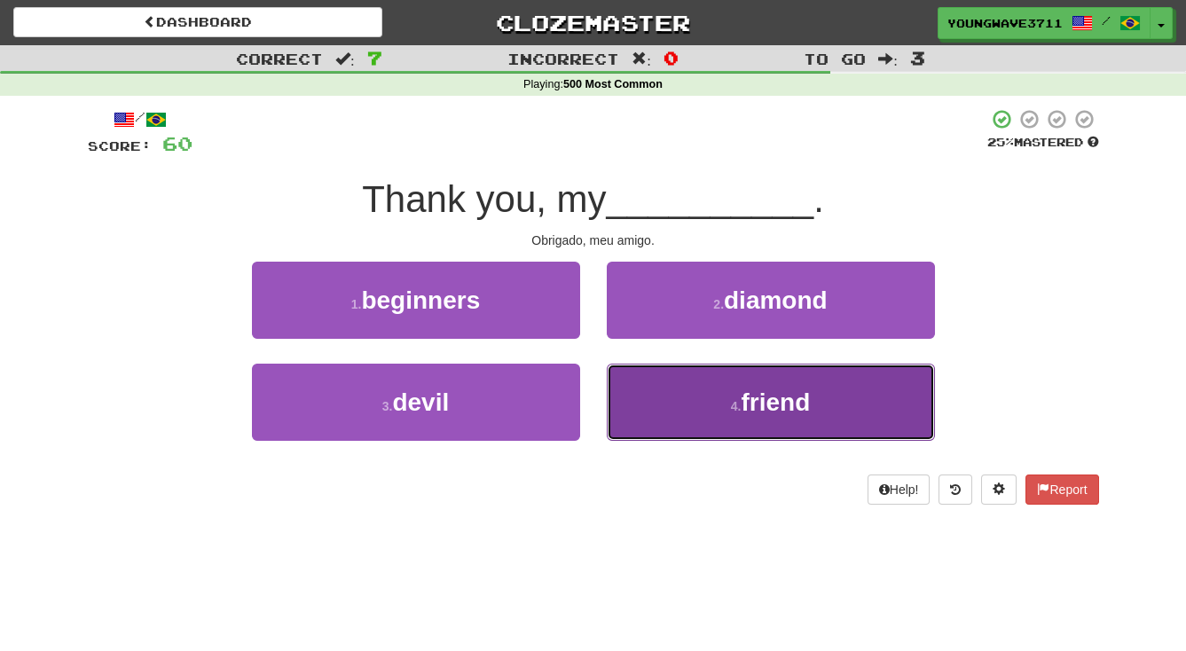
click at [670, 384] on button "4 . friend" at bounding box center [771, 402] width 328 height 77
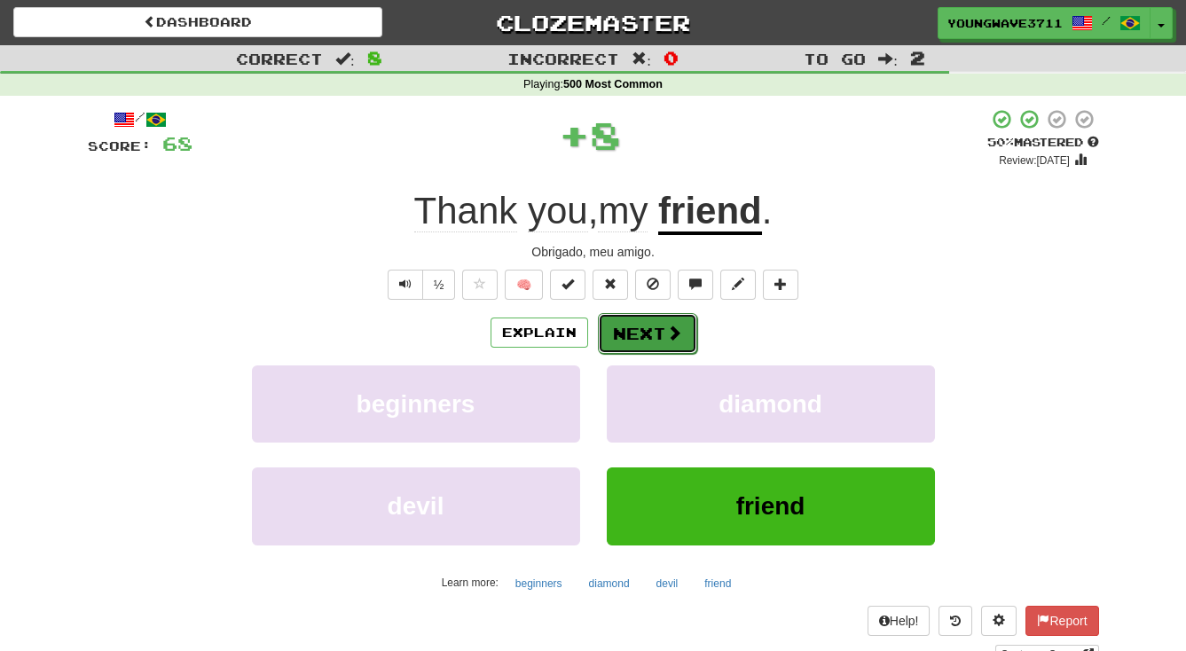
click at [638, 332] on button "Next" at bounding box center [647, 333] width 99 height 41
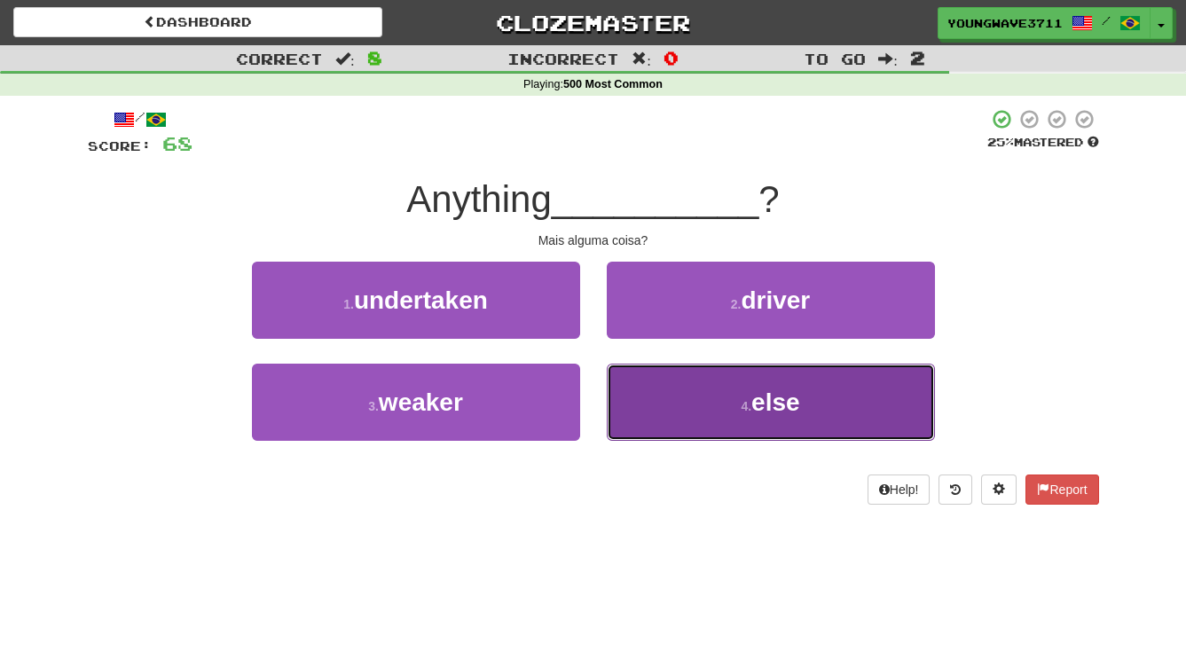
click at [682, 404] on button "4 . else" at bounding box center [771, 402] width 328 height 77
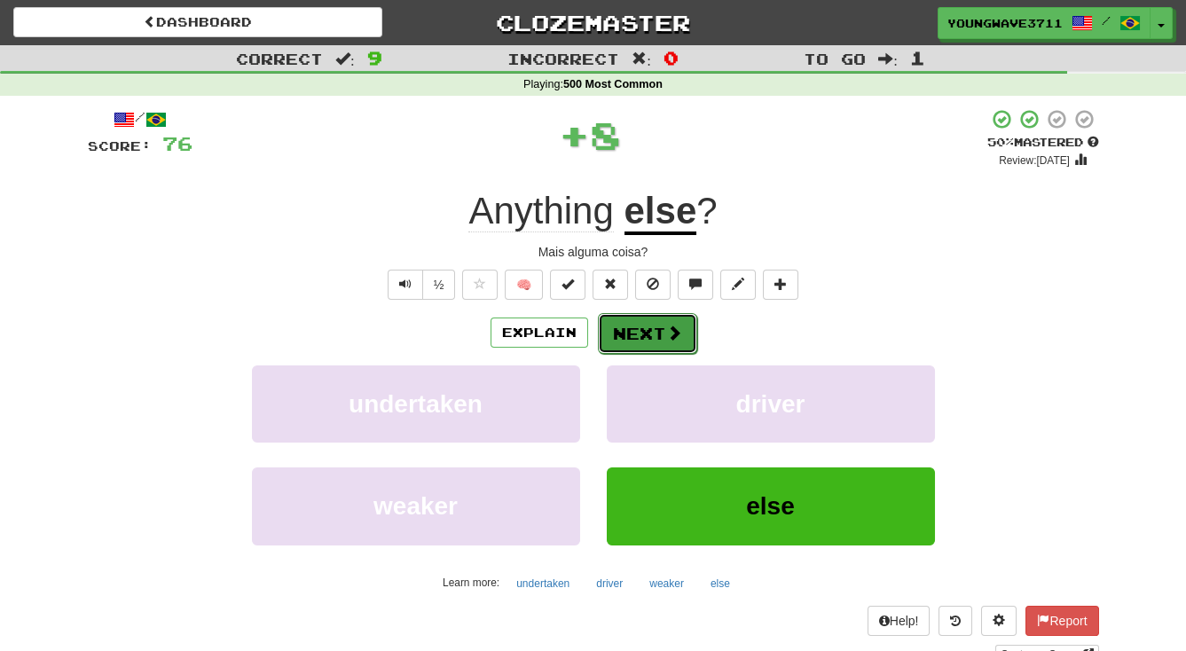
click at [637, 331] on button "Next" at bounding box center [647, 333] width 99 height 41
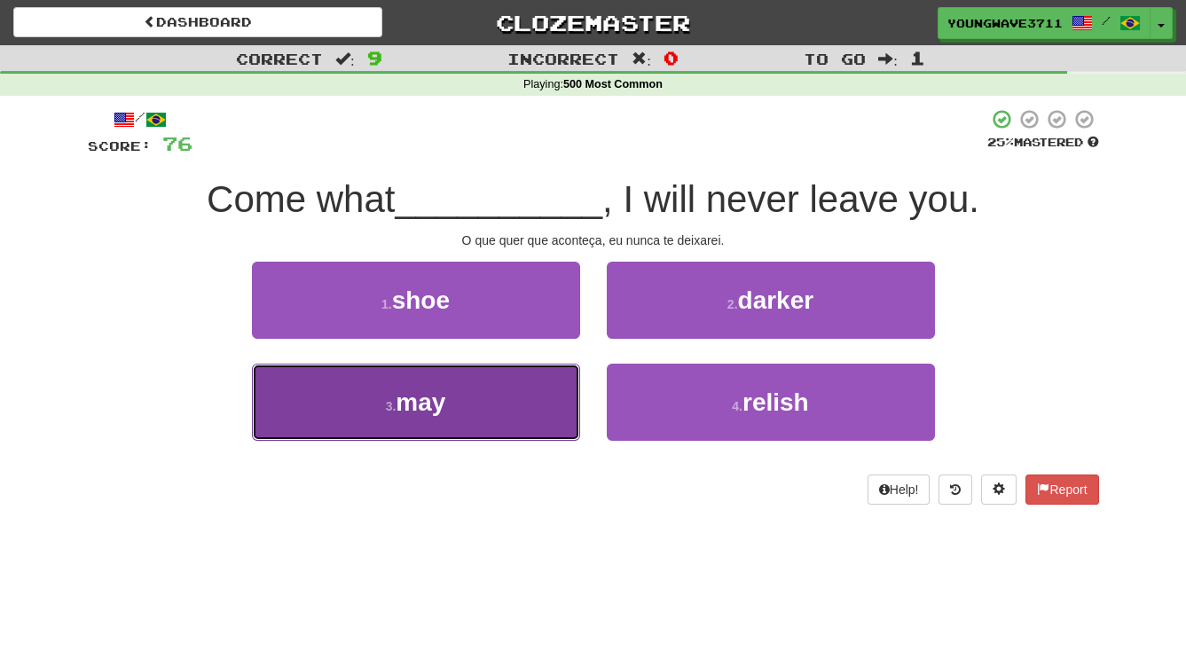
click at [507, 402] on button "3 . may" at bounding box center [416, 402] width 328 height 77
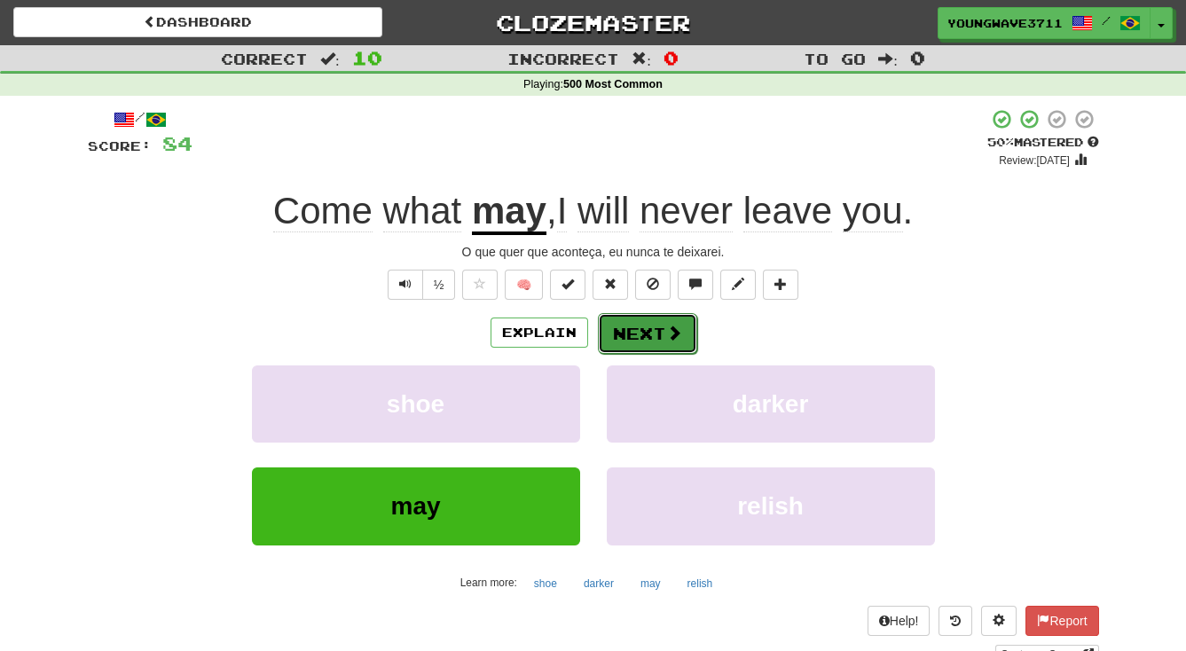
click at [638, 335] on button "Next" at bounding box center [647, 333] width 99 height 41
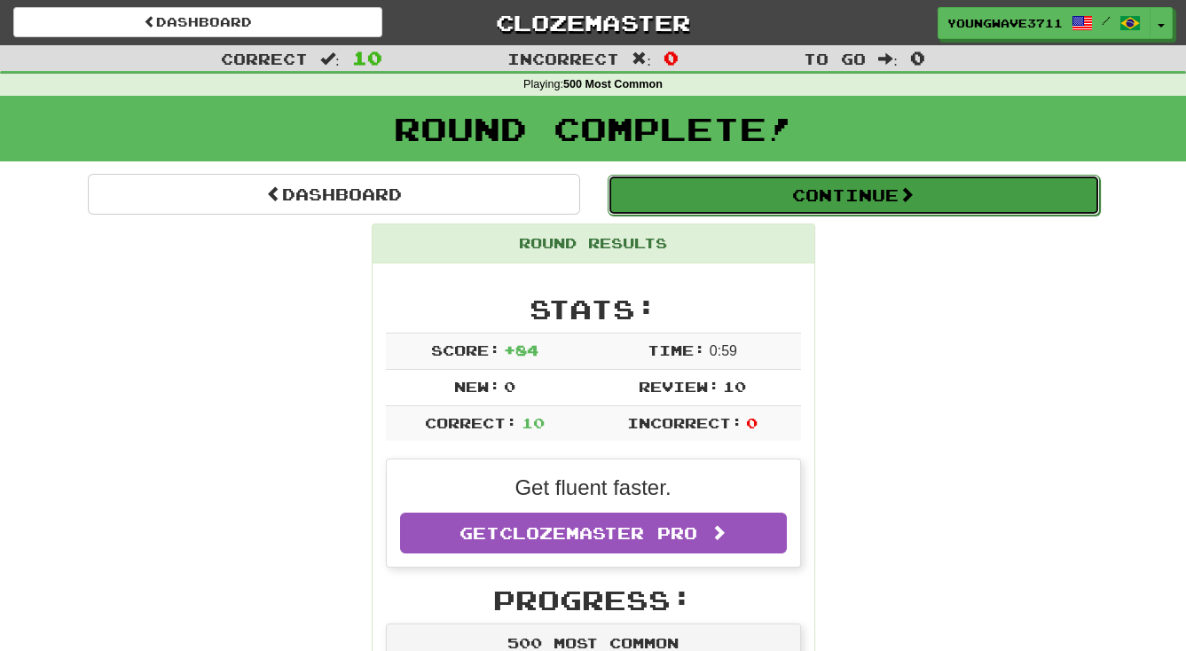
click at [844, 200] on button "Continue" at bounding box center [854, 195] width 492 height 41
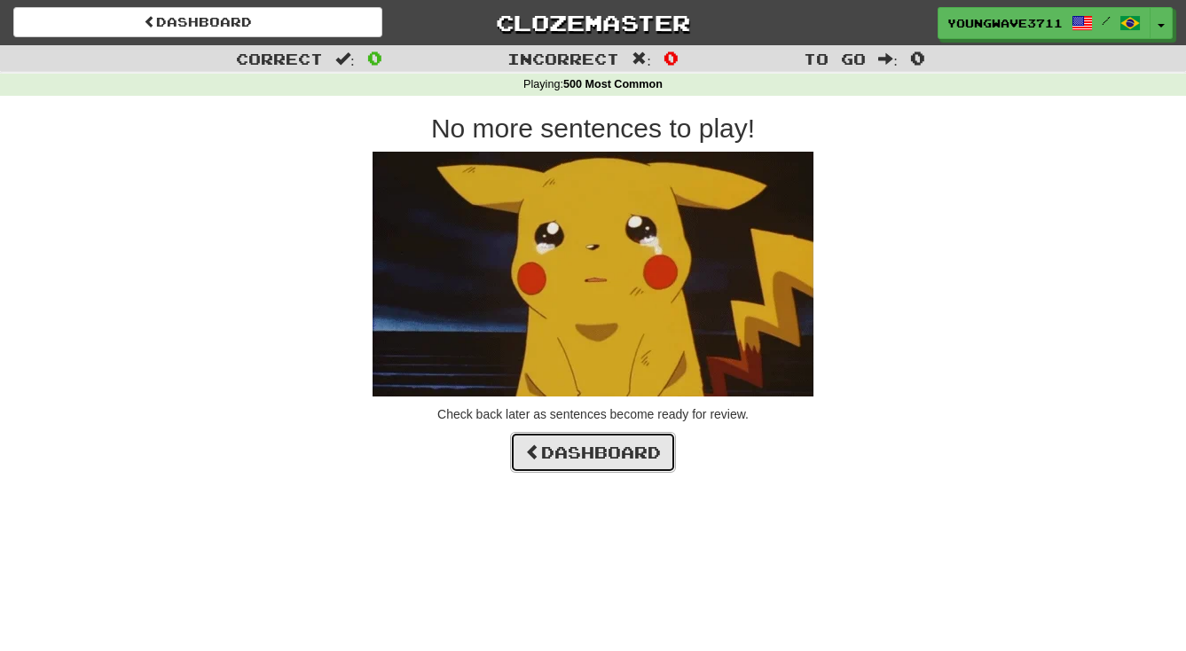
click at [590, 451] on link "Dashboard" at bounding box center [593, 452] width 166 height 41
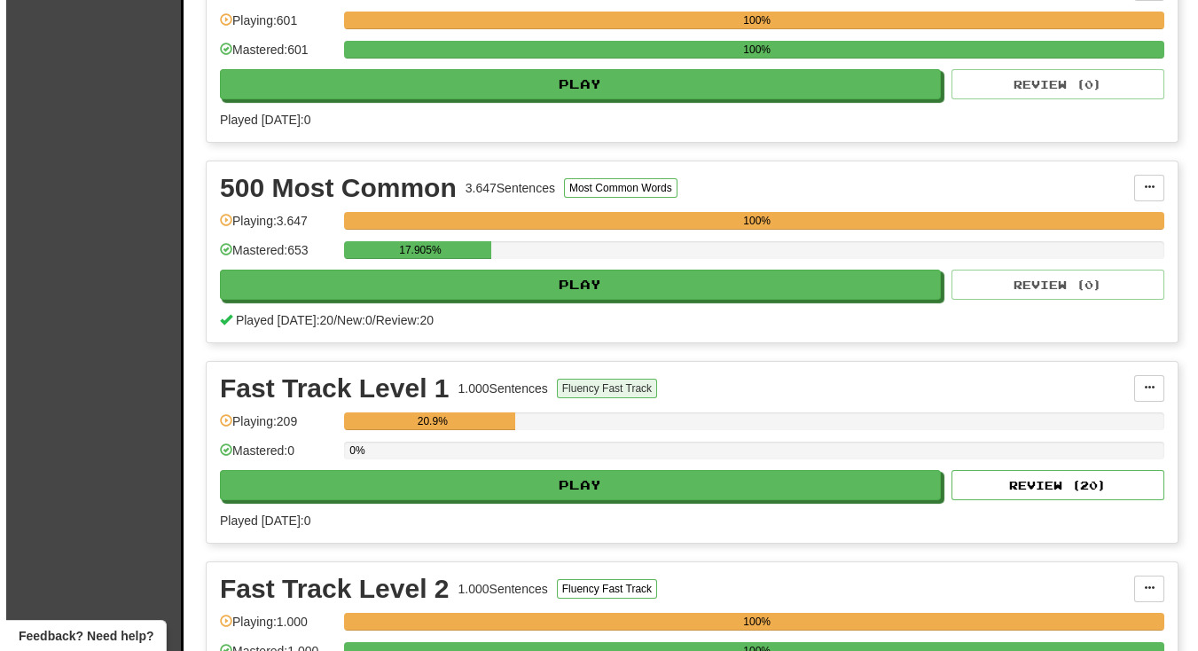
scroll to position [564, 0]
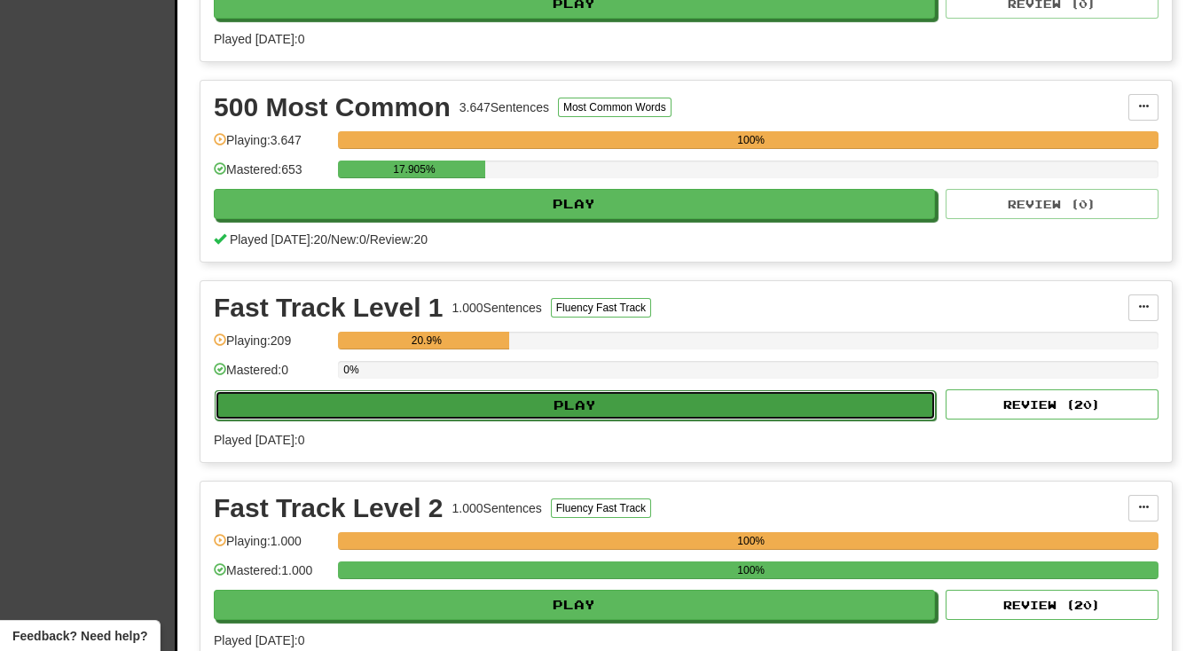
click at [578, 397] on button "Play" at bounding box center [575, 405] width 721 height 30
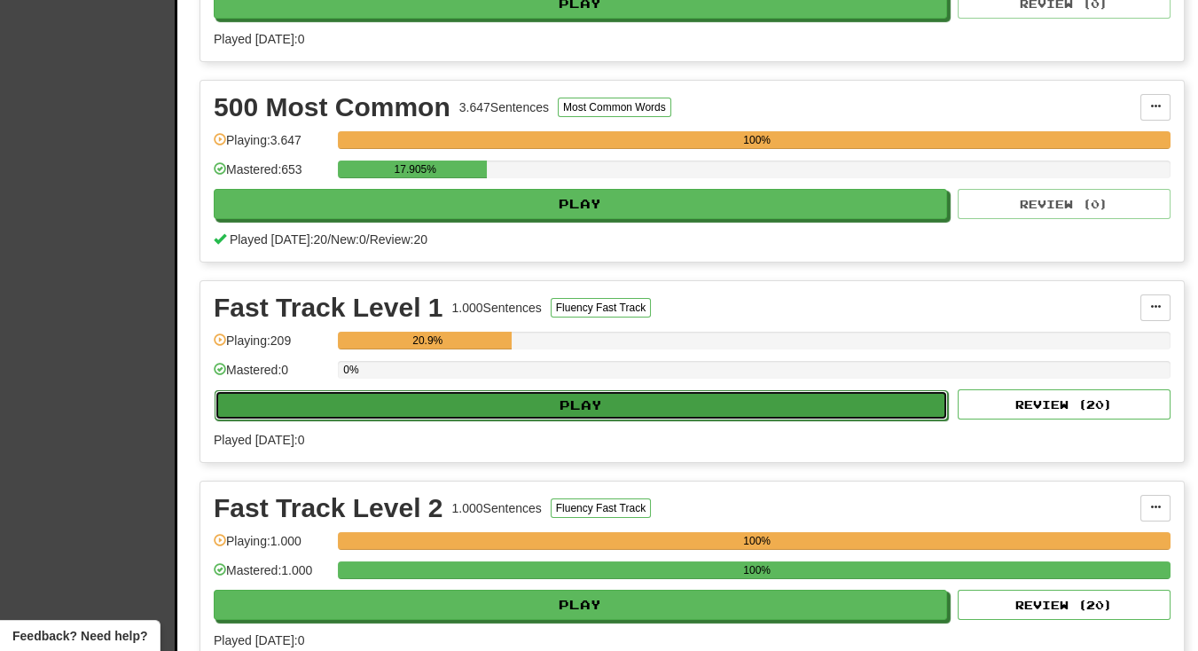
select select "**"
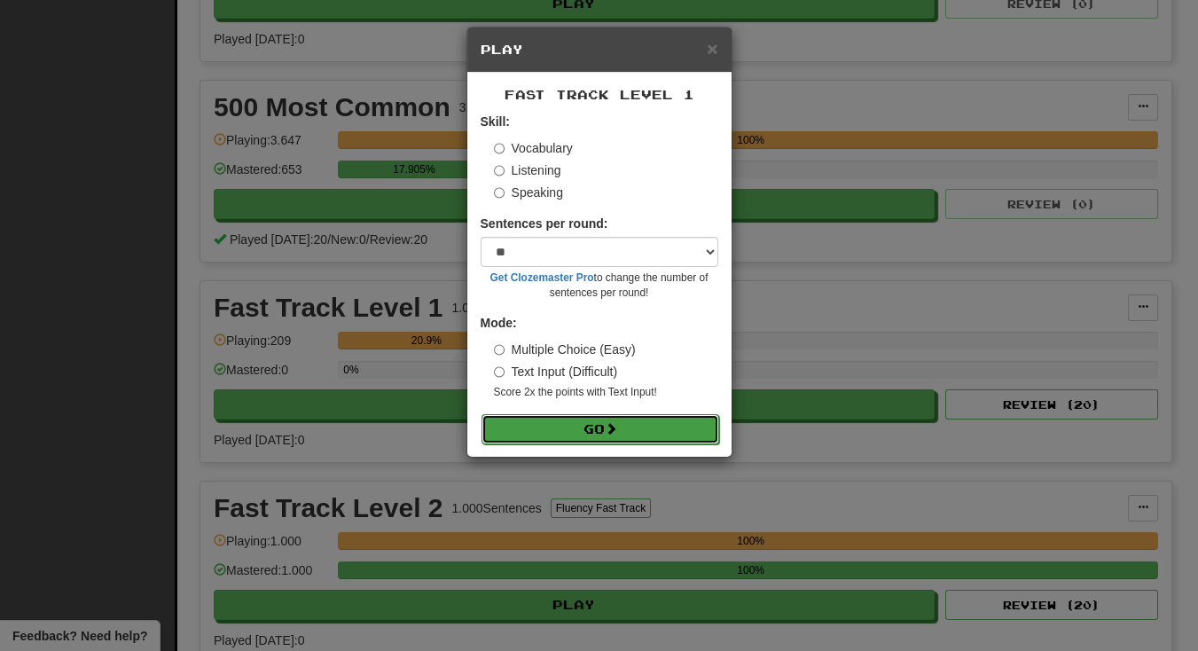
click at [586, 424] on button "Go" at bounding box center [601, 429] width 238 height 30
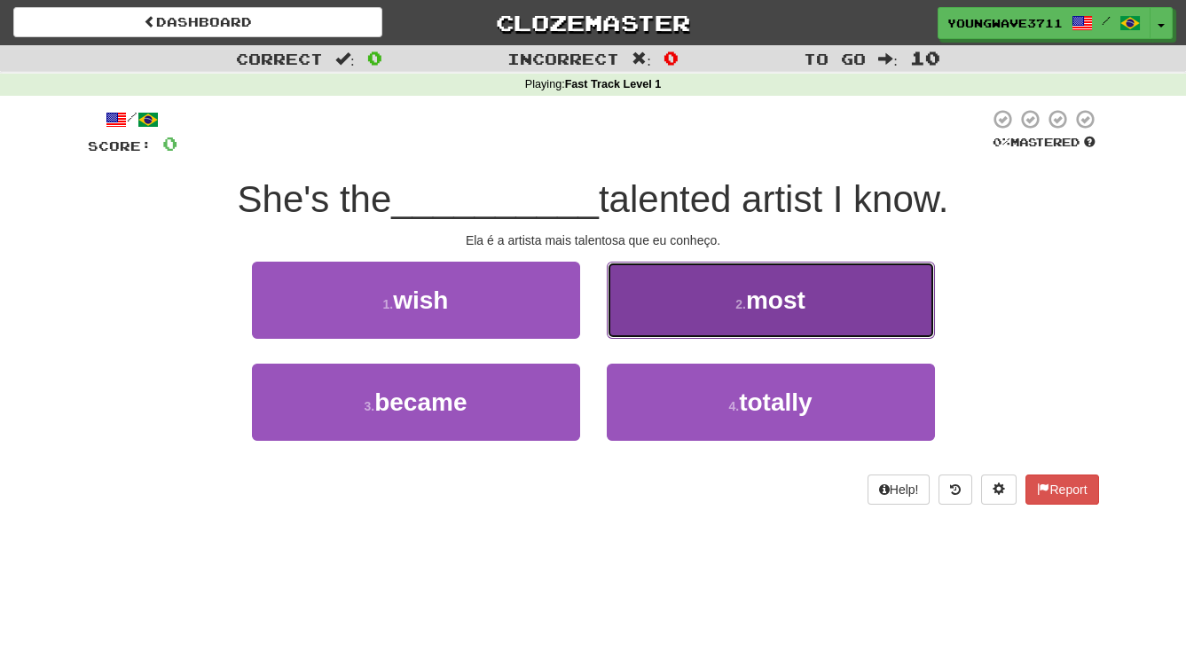
click at [662, 308] on button "2 . most" at bounding box center [771, 300] width 328 height 77
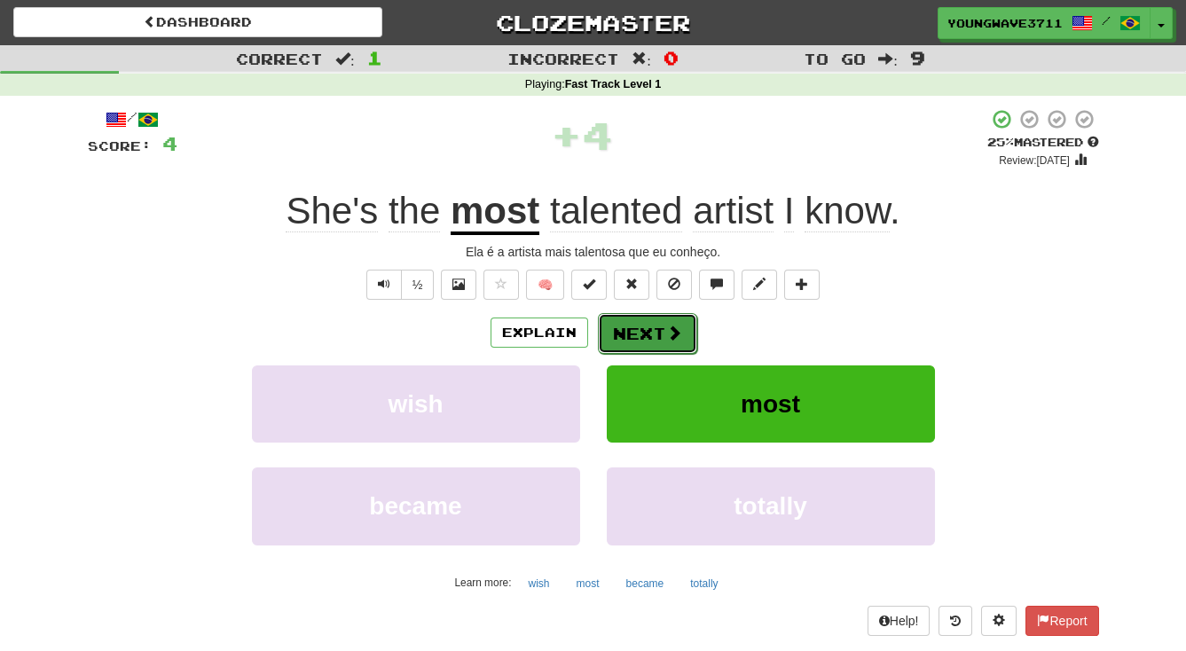
click at [644, 333] on button "Next" at bounding box center [647, 333] width 99 height 41
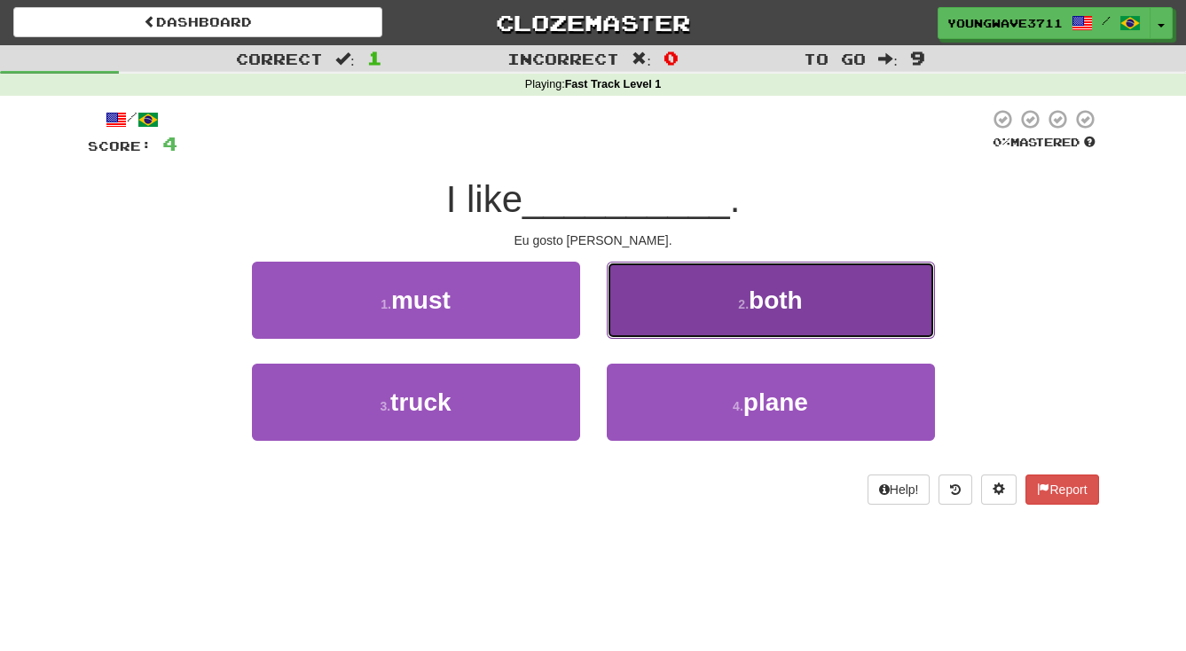
click at [674, 300] on button "2 . both" at bounding box center [771, 300] width 328 height 77
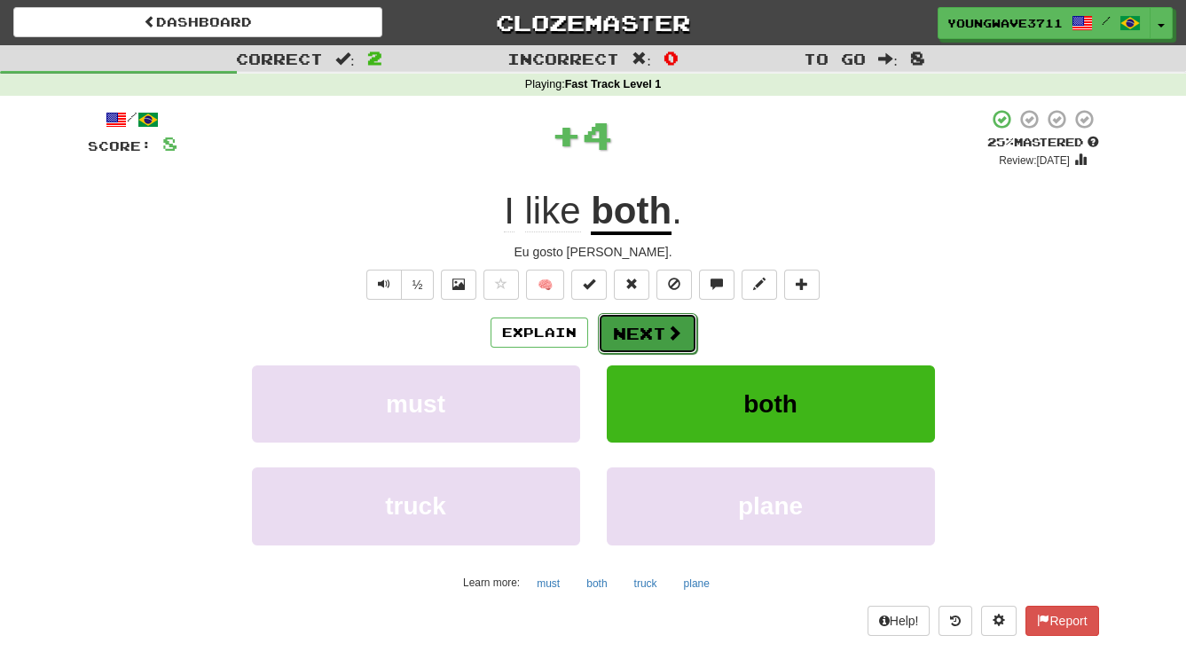
click at [647, 328] on button "Next" at bounding box center [647, 333] width 99 height 41
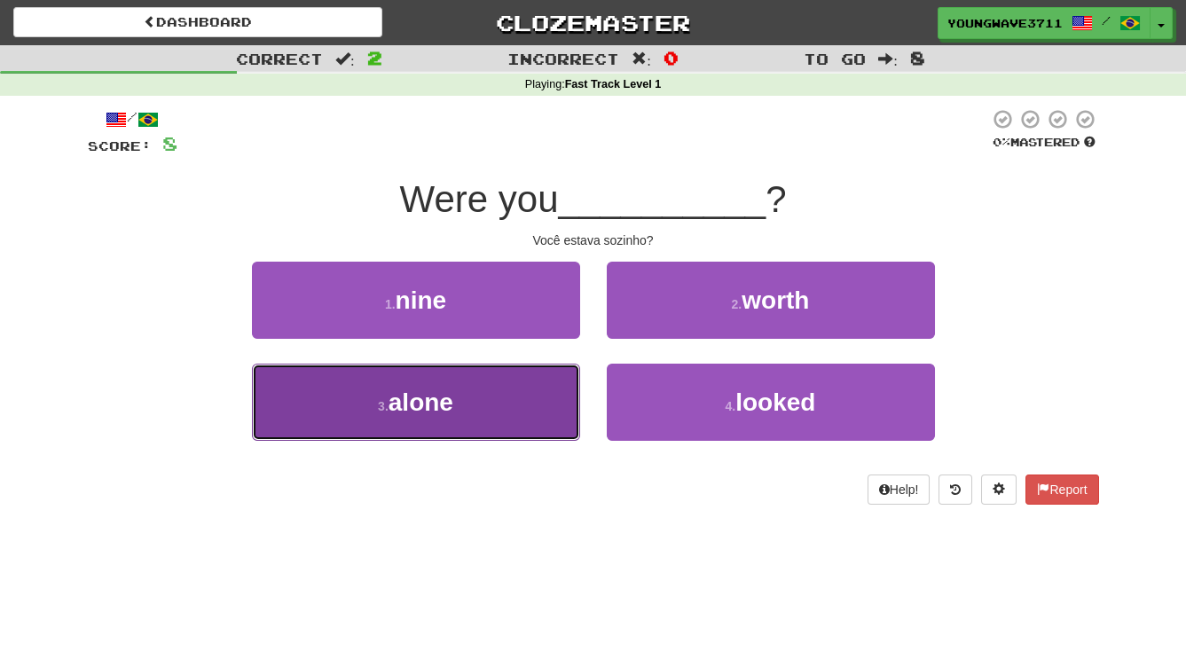
click at [514, 397] on button "3 . alone" at bounding box center [416, 402] width 328 height 77
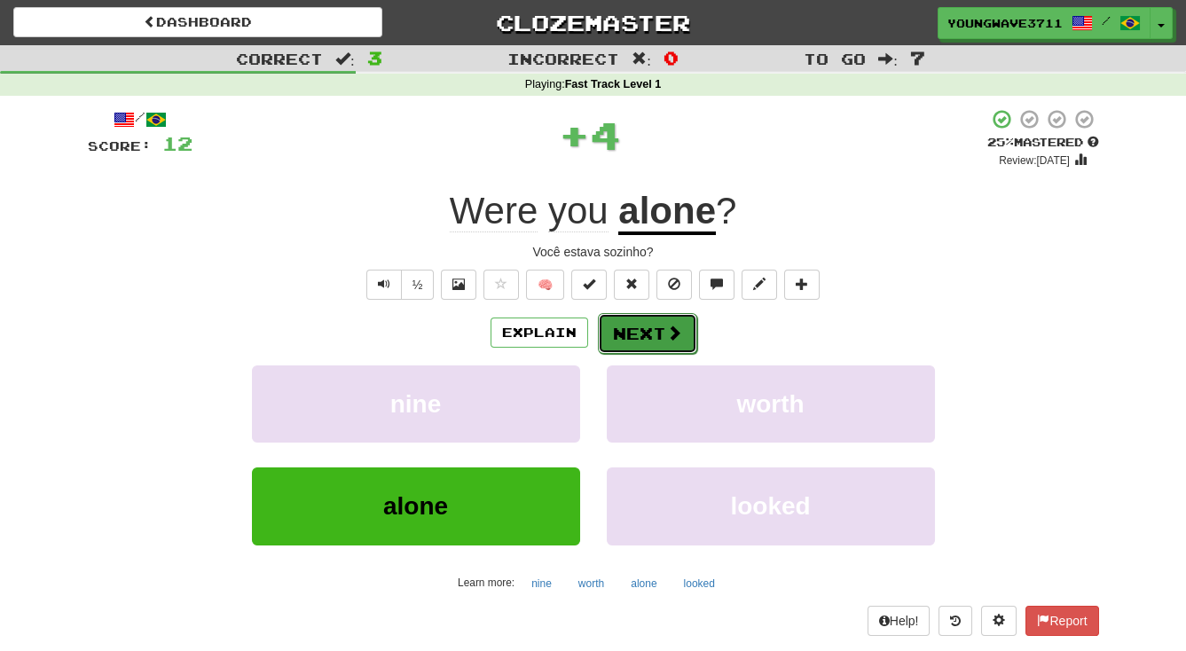
click at [624, 330] on button "Next" at bounding box center [647, 333] width 99 height 41
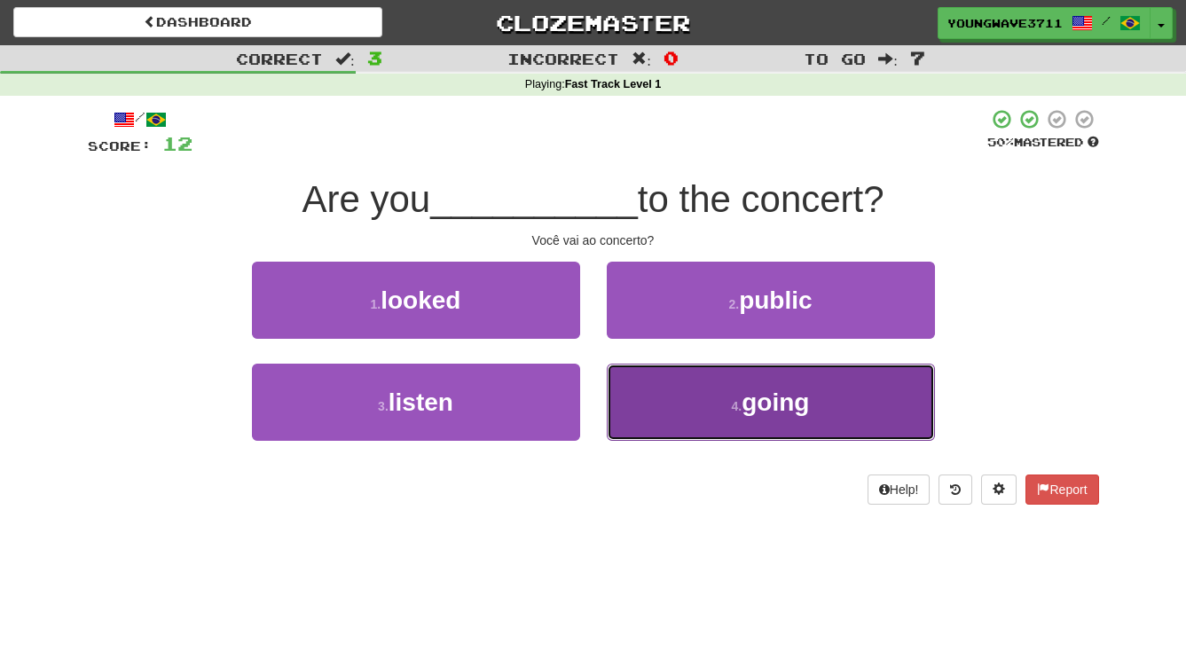
click at [671, 391] on button "4 . going" at bounding box center [771, 402] width 328 height 77
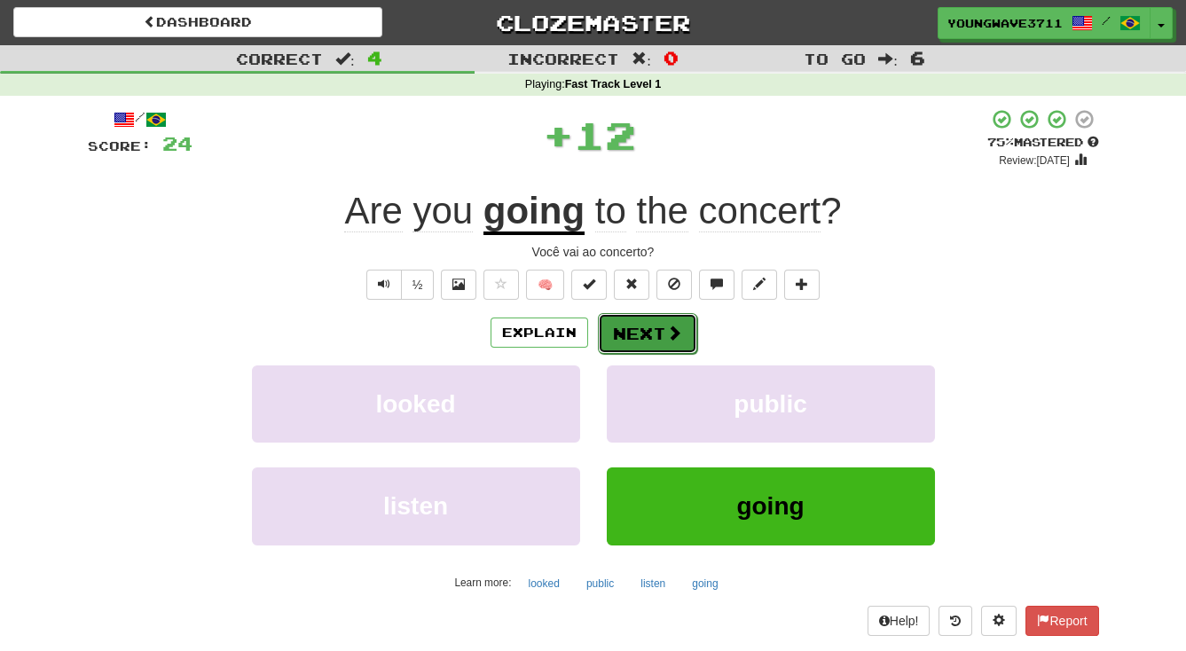
click at [654, 331] on button "Next" at bounding box center [647, 333] width 99 height 41
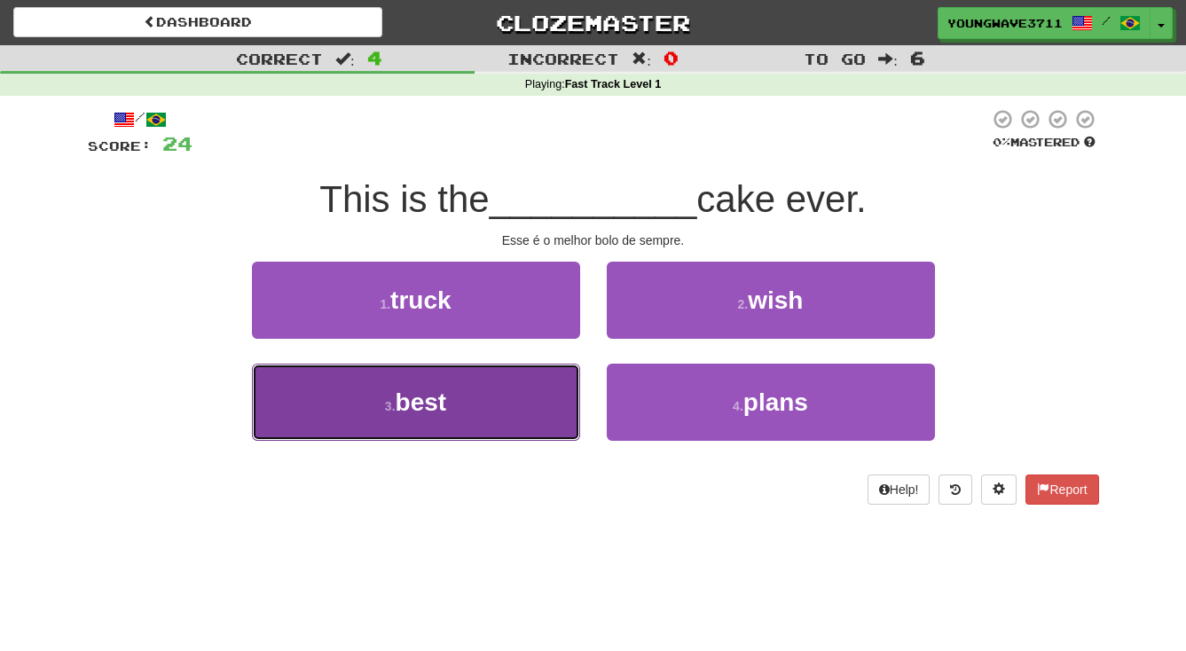
click at [479, 409] on button "3 . best" at bounding box center [416, 402] width 328 height 77
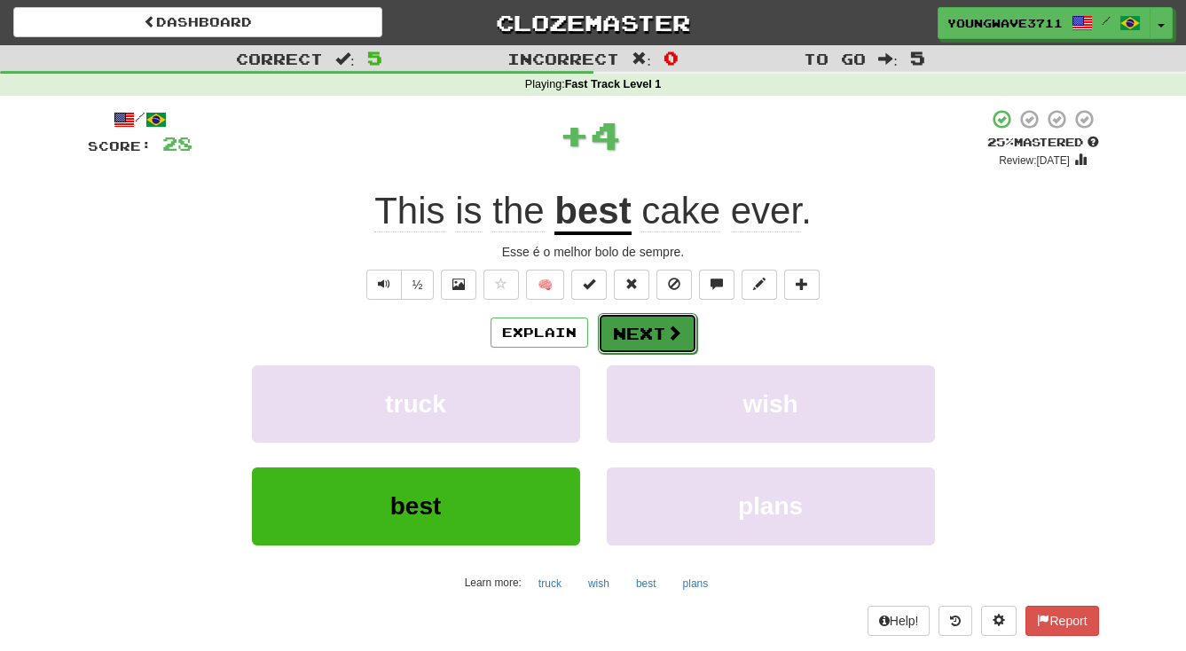
click at [640, 333] on button "Next" at bounding box center [647, 333] width 99 height 41
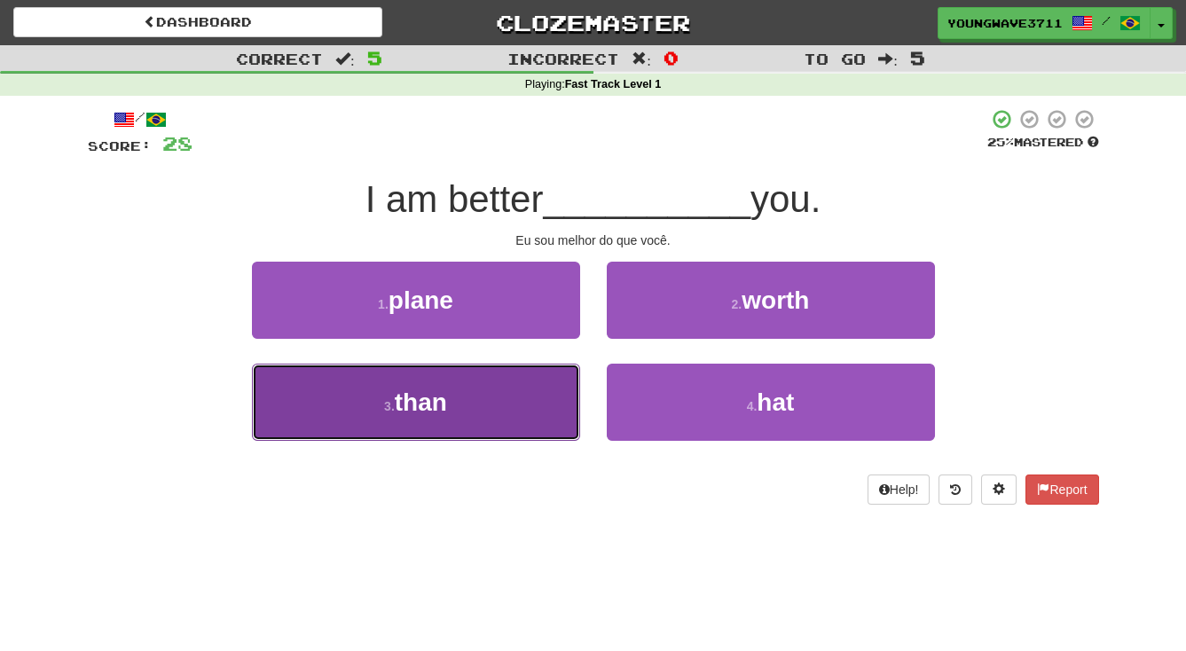
click at [505, 407] on button "3 . than" at bounding box center [416, 402] width 328 height 77
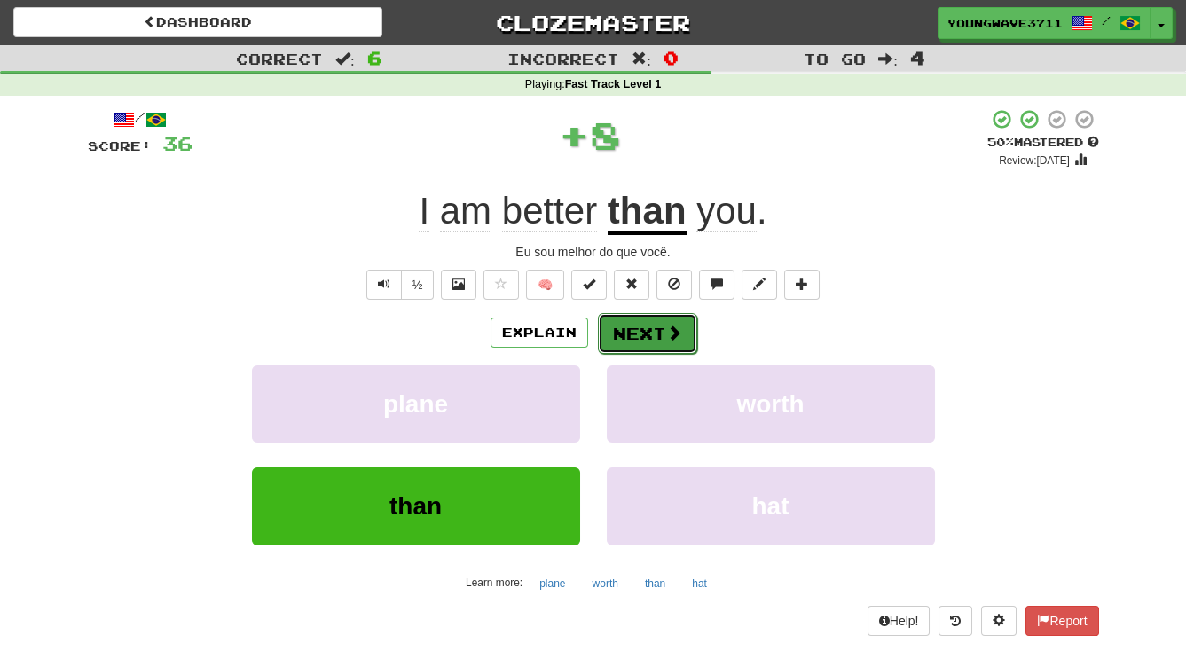
click at [635, 333] on button "Next" at bounding box center [647, 333] width 99 height 41
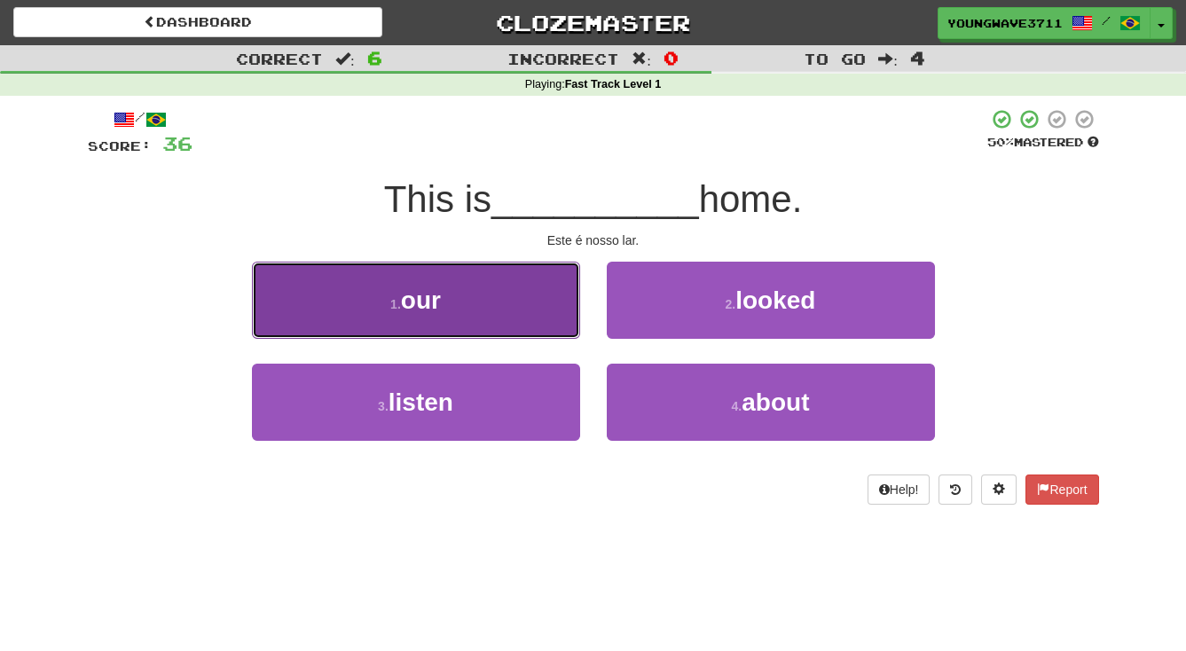
click at [506, 301] on button "1 . our" at bounding box center [416, 300] width 328 height 77
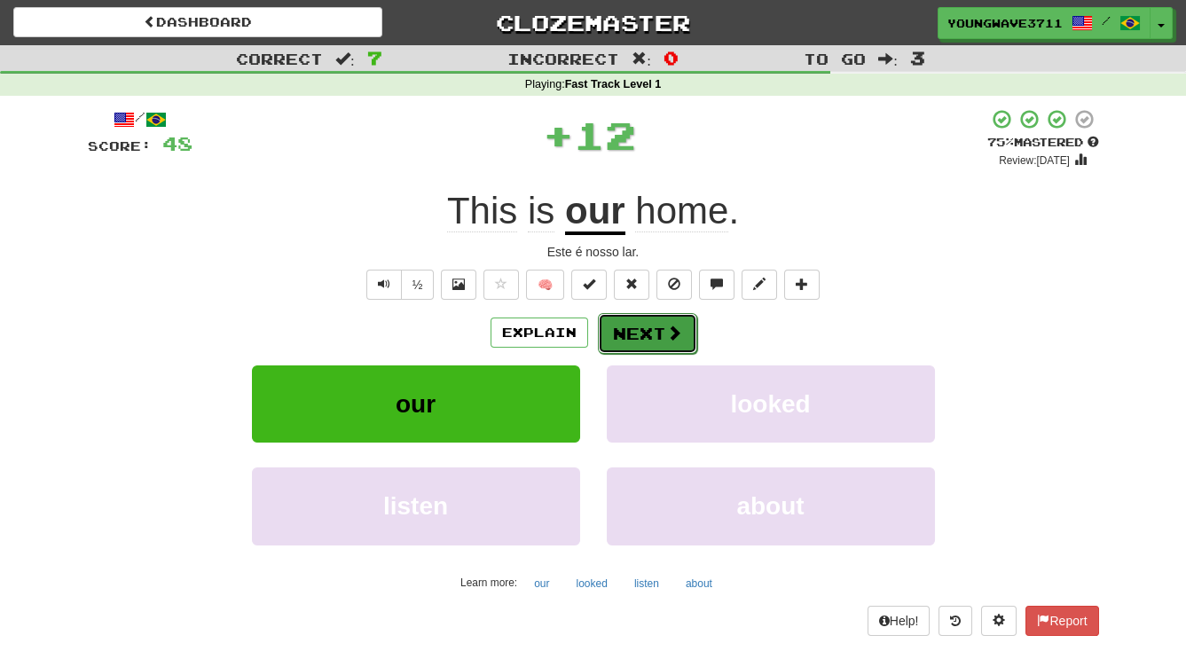
click at [641, 332] on button "Next" at bounding box center [647, 333] width 99 height 41
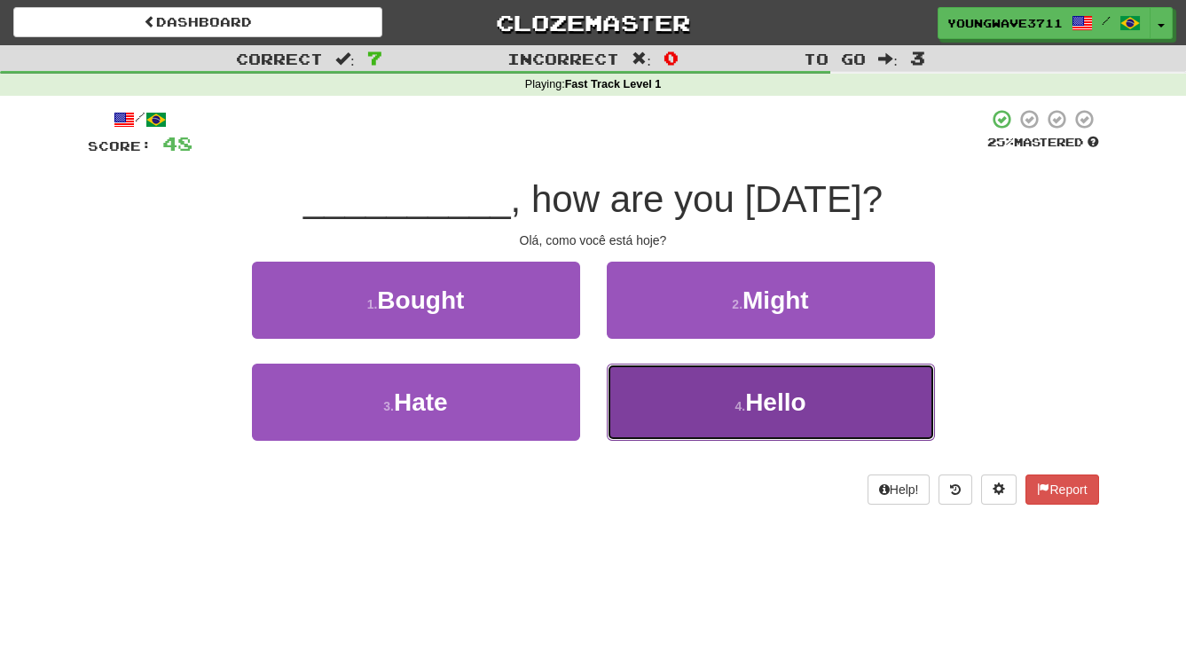
click at [677, 409] on button "4 . Hello" at bounding box center [771, 402] width 328 height 77
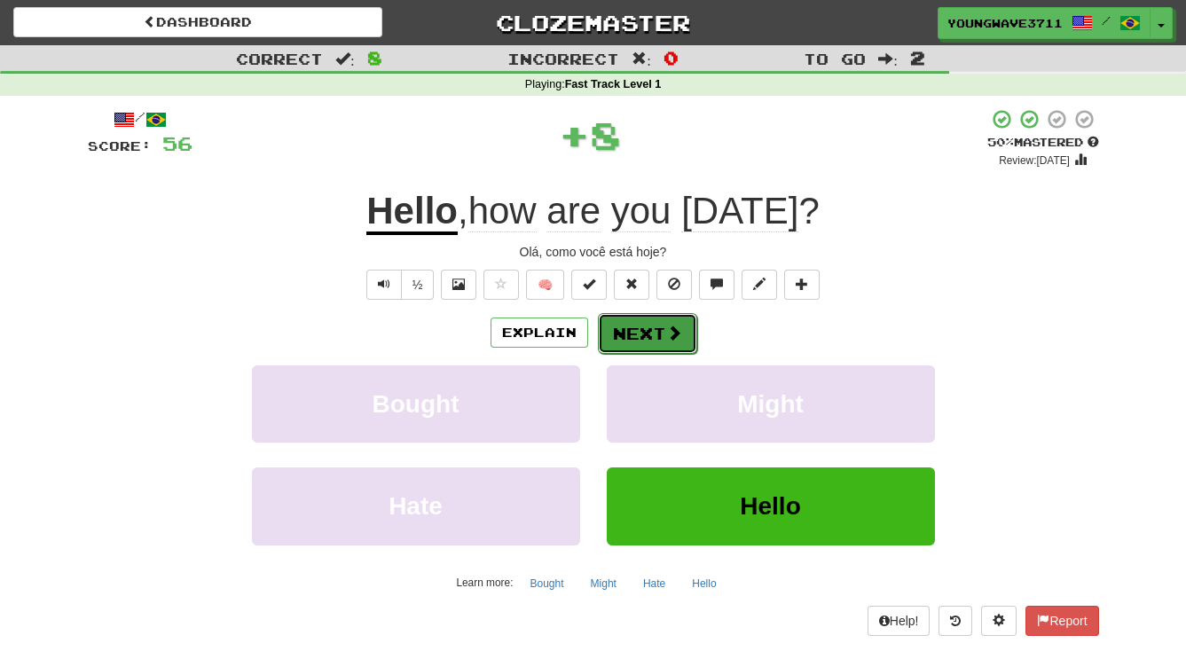
click at [644, 329] on button "Next" at bounding box center [647, 333] width 99 height 41
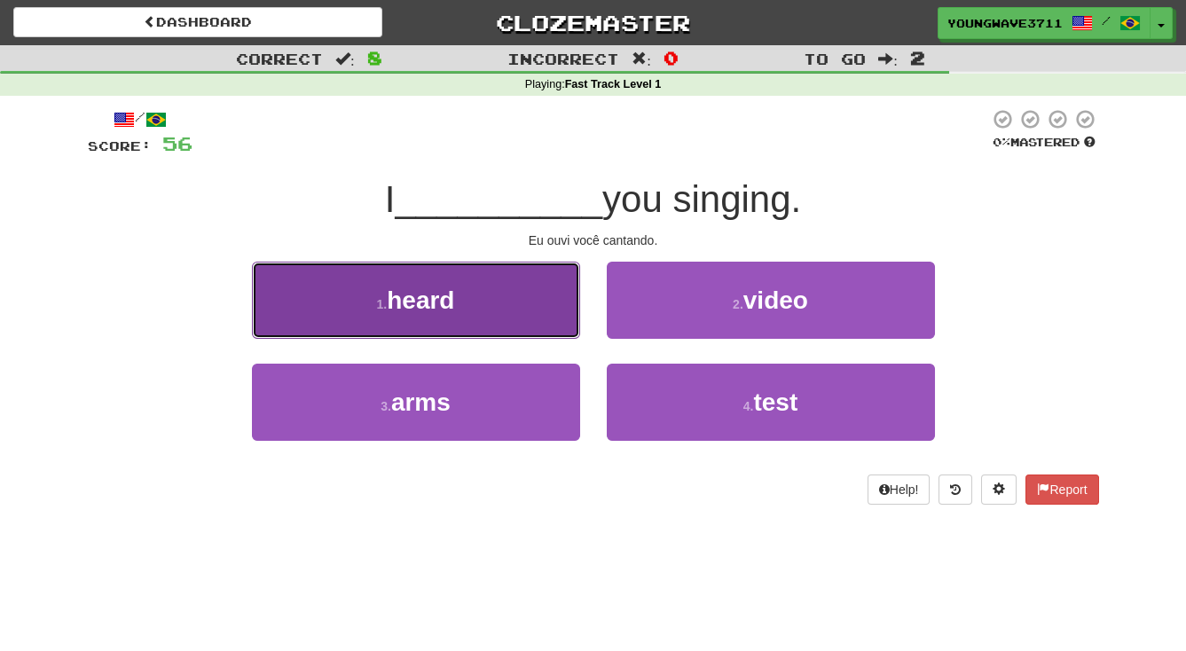
click at [526, 306] on button "1 . heard" at bounding box center [416, 300] width 328 height 77
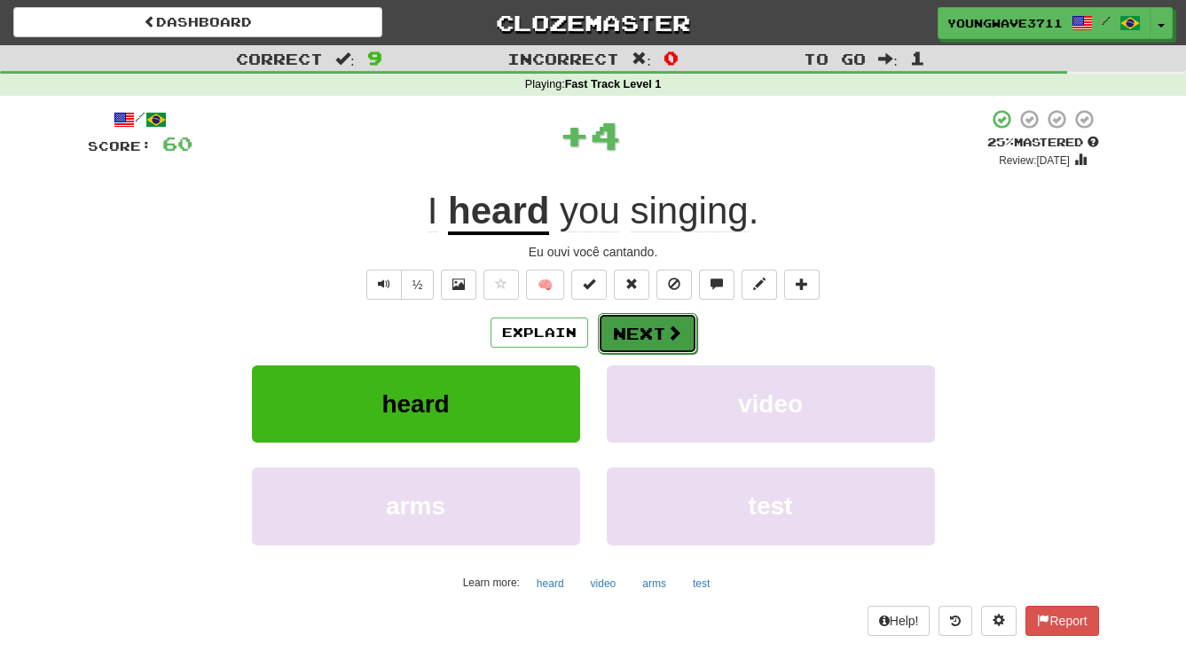
click at [633, 335] on button "Next" at bounding box center [647, 333] width 99 height 41
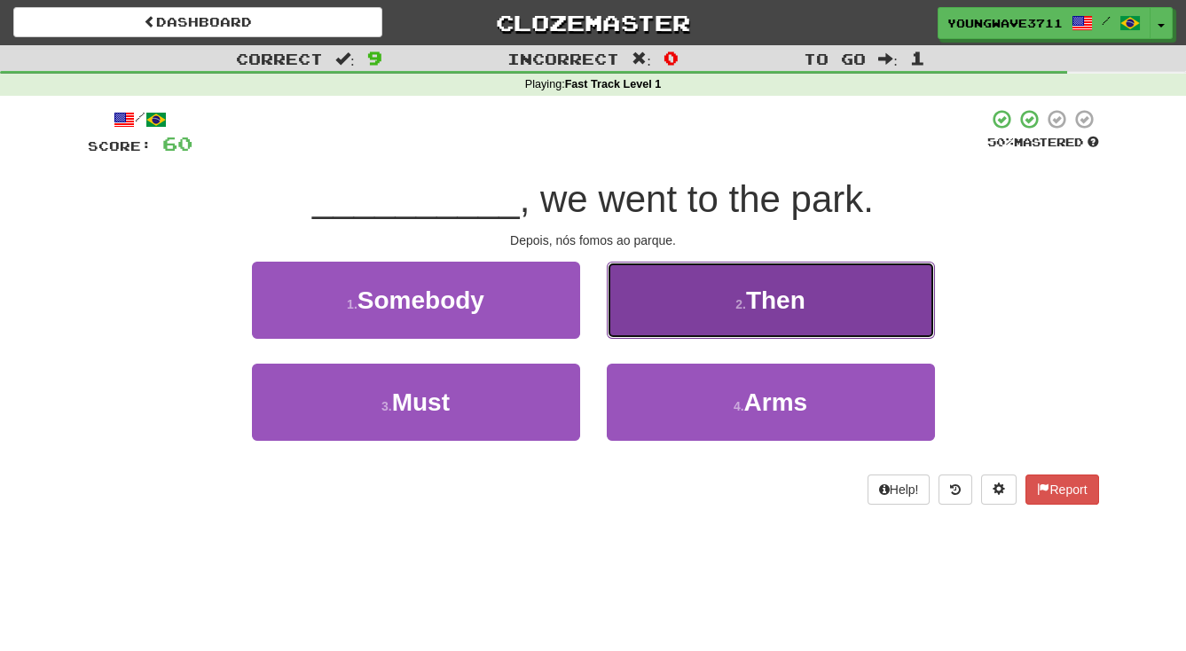
click at [659, 305] on button "2 . Then" at bounding box center [771, 300] width 328 height 77
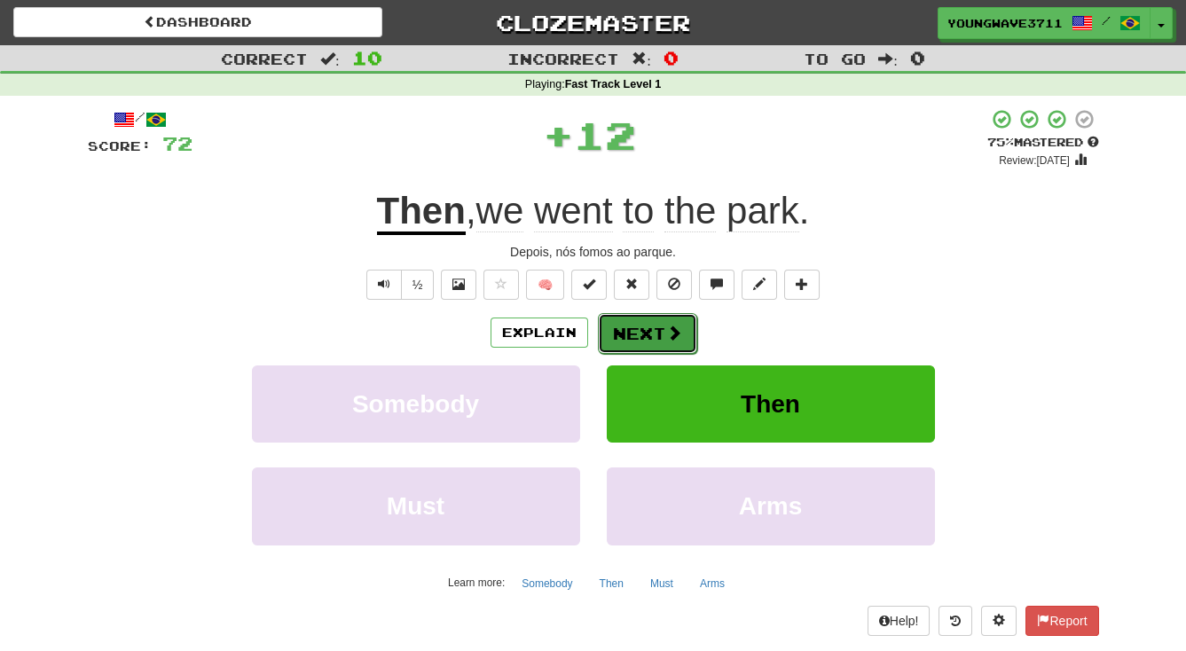
click at [641, 329] on button "Next" at bounding box center [647, 333] width 99 height 41
